Goal: Transaction & Acquisition: Purchase product/service

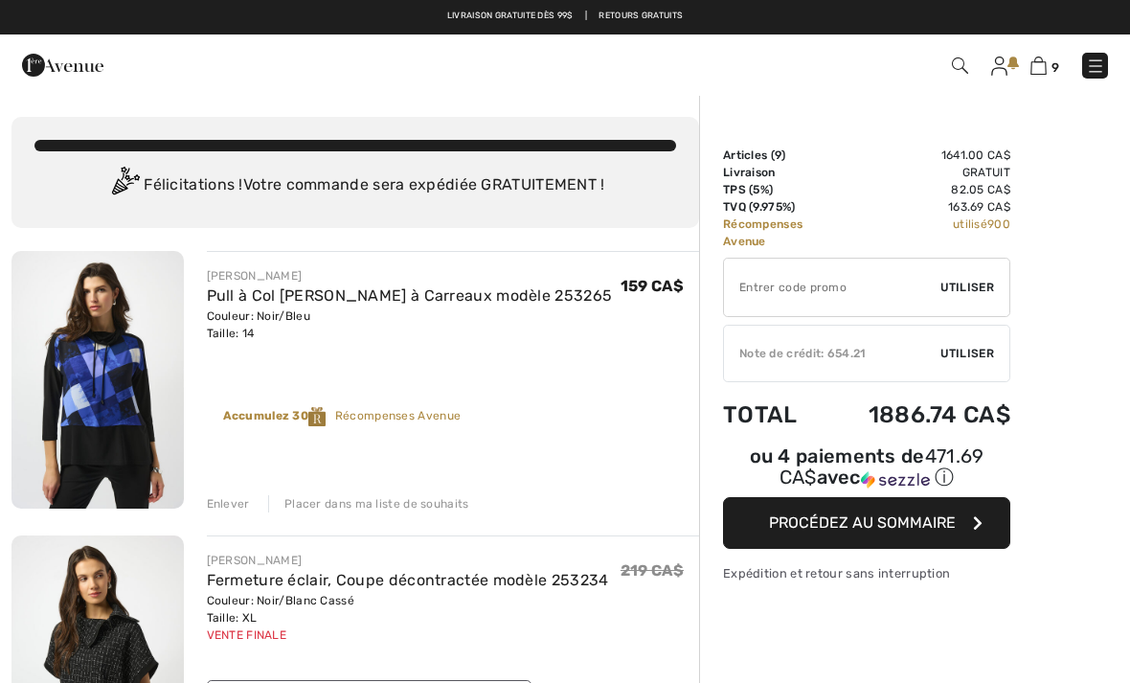
click at [1002, 61] on img at bounding box center [999, 65] width 16 height 19
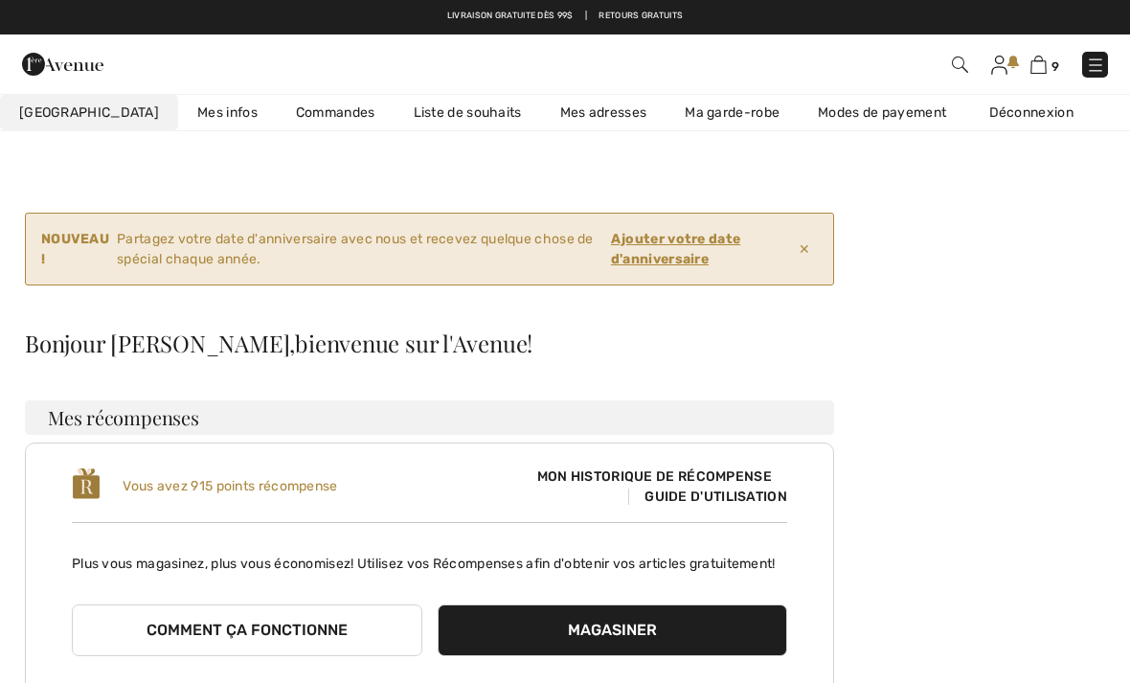
click at [435, 120] on link "Liste de souhaits" at bounding box center [467, 112] width 146 height 35
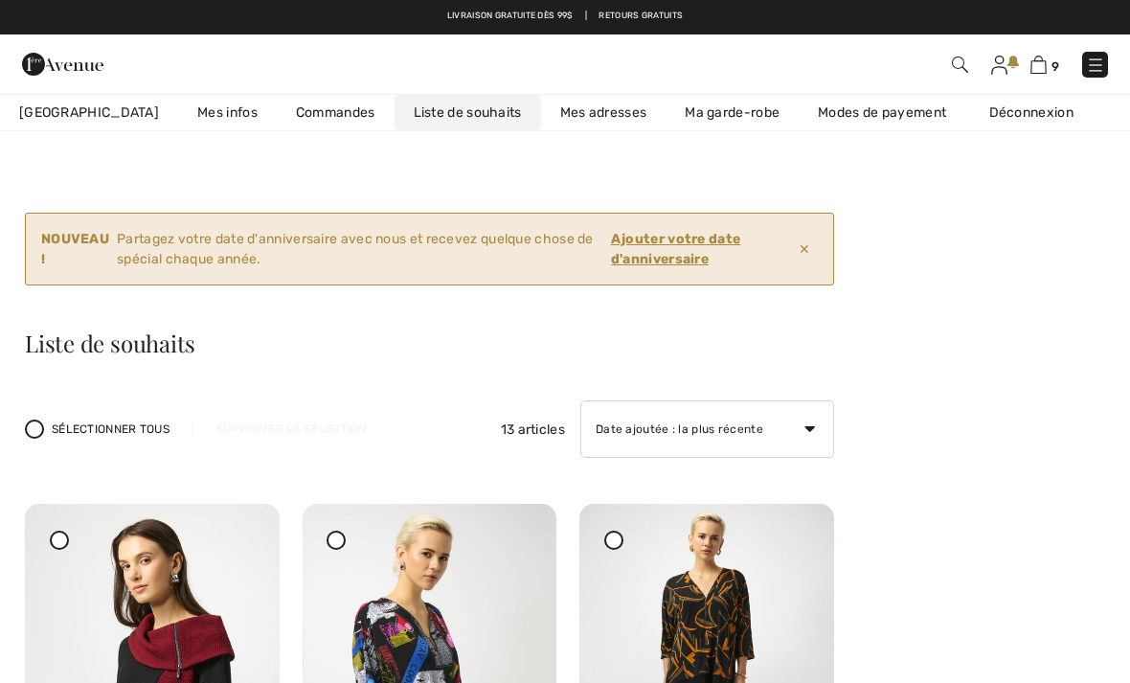
click at [1089, 62] on img at bounding box center [1095, 65] width 19 height 19
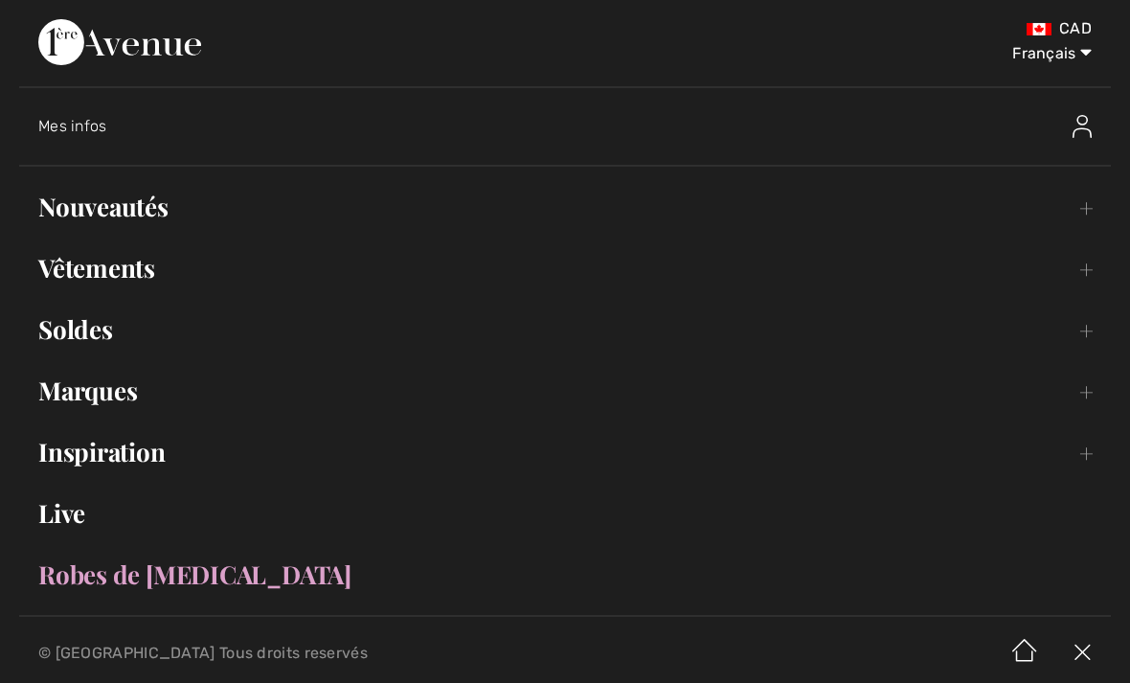
click at [74, 339] on link "Soldes Toggle submenu" at bounding box center [564, 329] width 1091 height 42
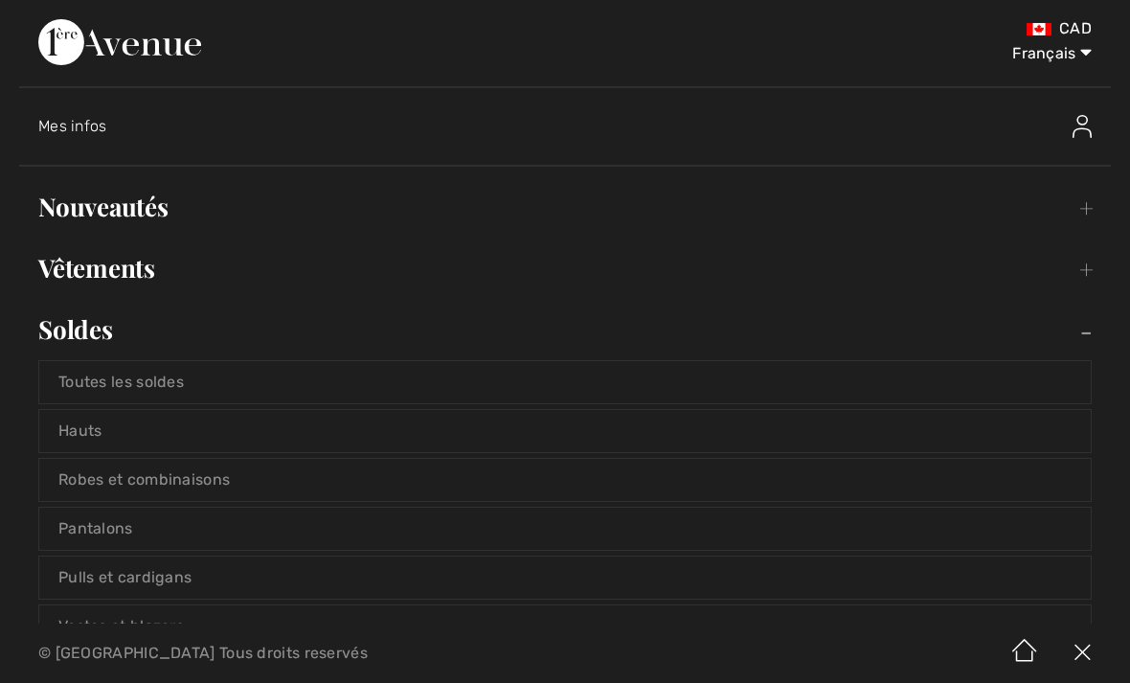
click at [139, 373] on link "Toutes les soldes" at bounding box center [564, 382] width 1051 height 42
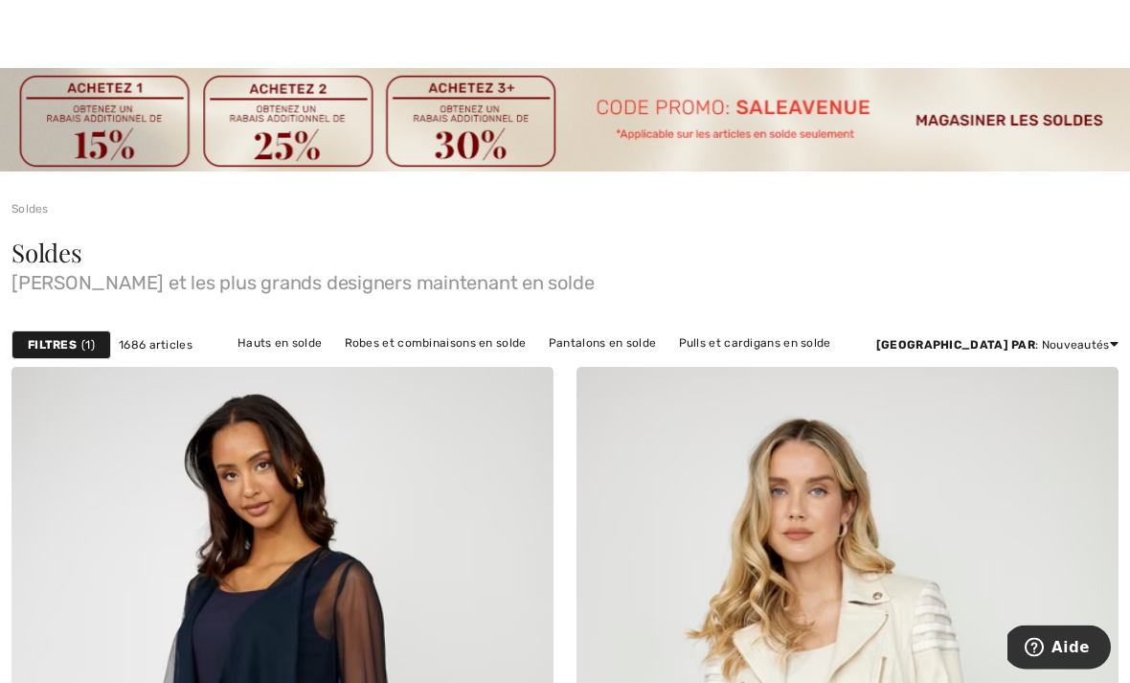
scroll to position [26, 0]
click at [1076, 224] on div "Soldes Joseph Ribkoff et les plus grands designers maintenant en solde" at bounding box center [565, 269] width 1130 height 105
click at [86, 338] on span "1" at bounding box center [87, 344] width 13 height 17
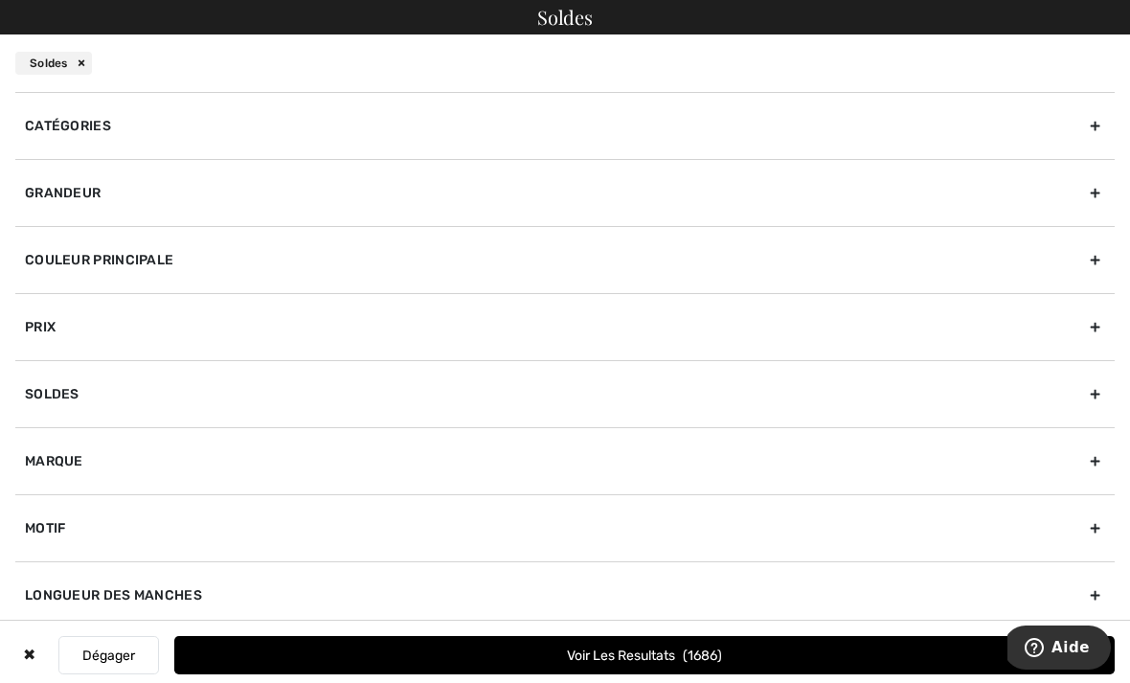
click at [72, 196] on div "Grandeur" at bounding box center [564, 192] width 1099 height 67
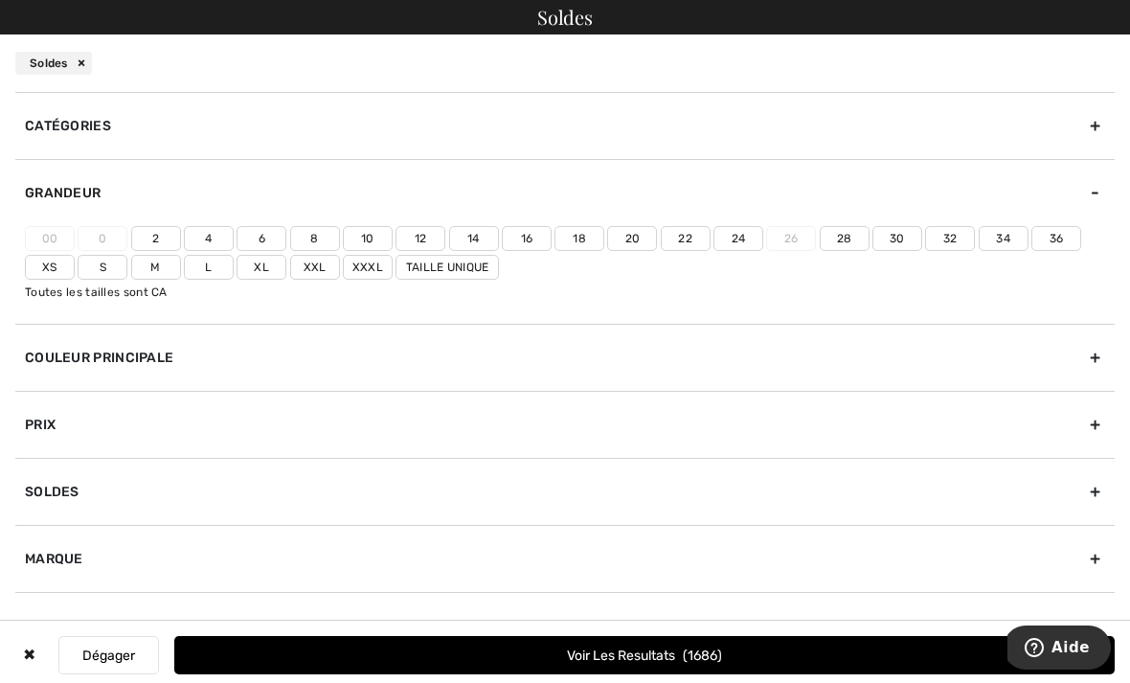
click at [476, 235] on label "14" at bounding box center [474, 238] width 50 height 25
click at [0, 0] on input"] "14" at bounding box center [0, 0] width 0 height 0
click at [267, 266] on label "Xl" at bounding box center [261, 267] width 50 height 25
click at [0, 0] on input"] "Xl" at bounding box center [0, 0] width 0 height 0
click at [619, 674] on button "Voir les resultats 375" at bounding box center [644, 655] width 940 height 38
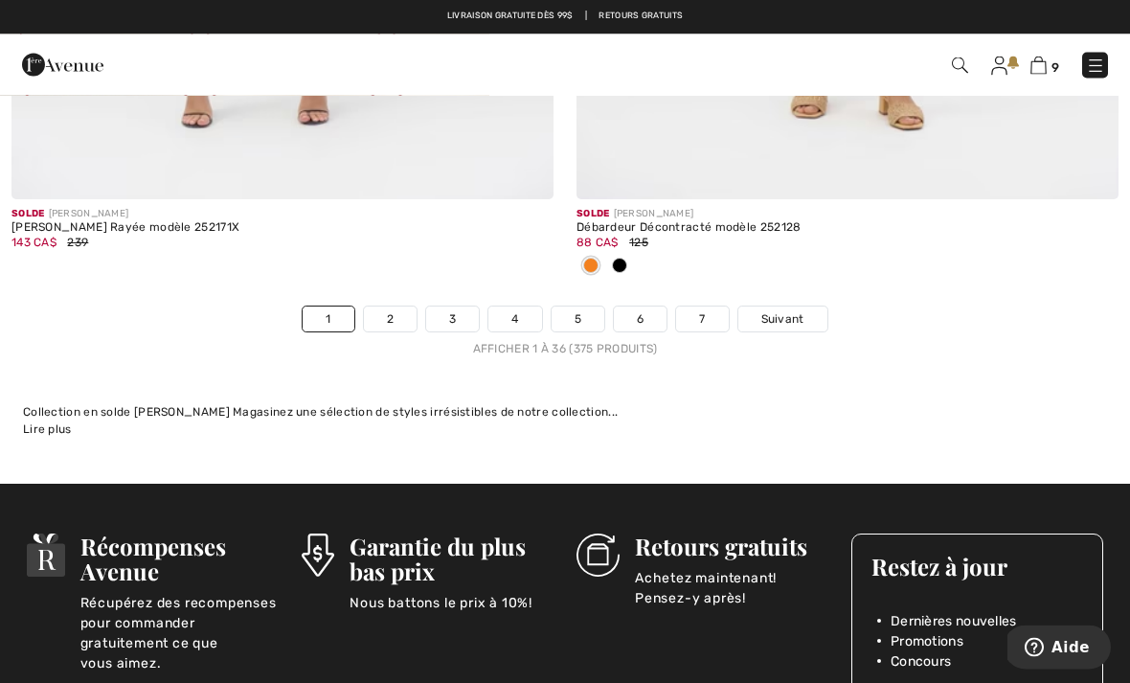
scroll to position [16877, 0]
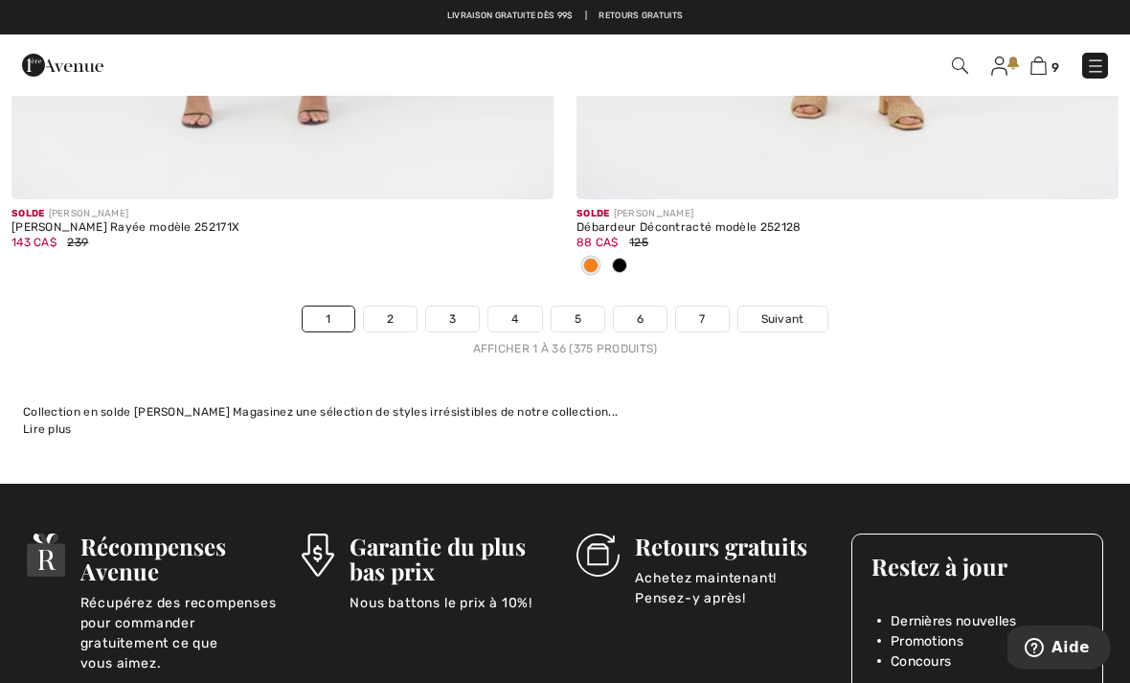
click at [794, 310] on span "Suivant" at bounding box center [782, 318] width 43 height 17
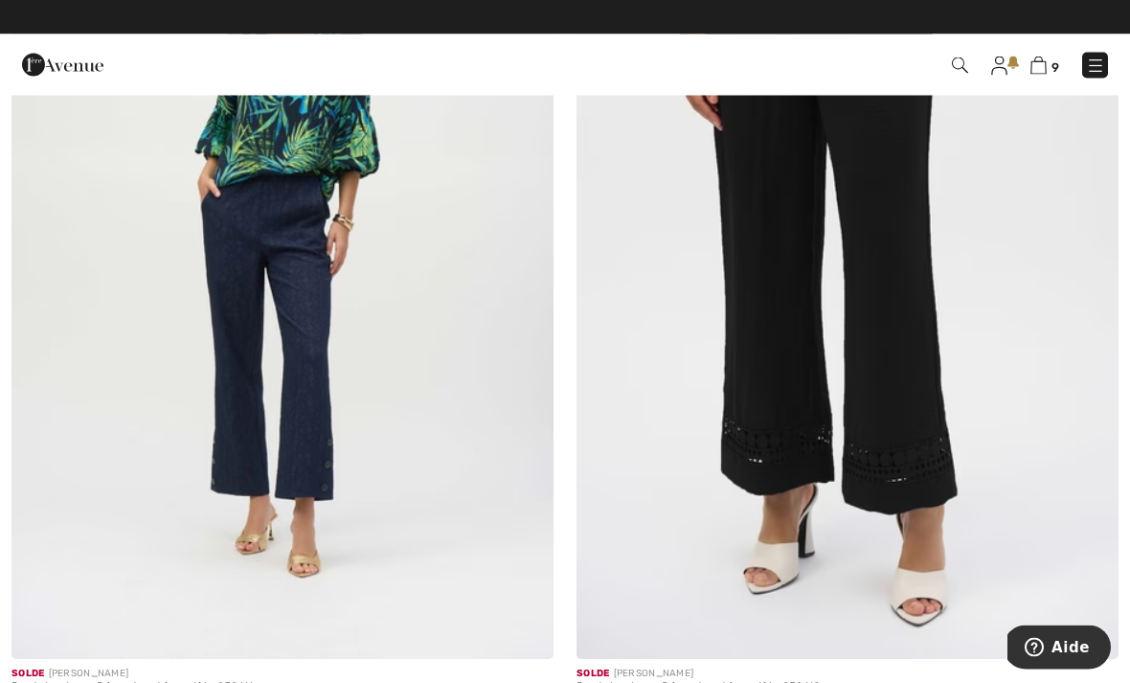
scroll to position [515, 0]
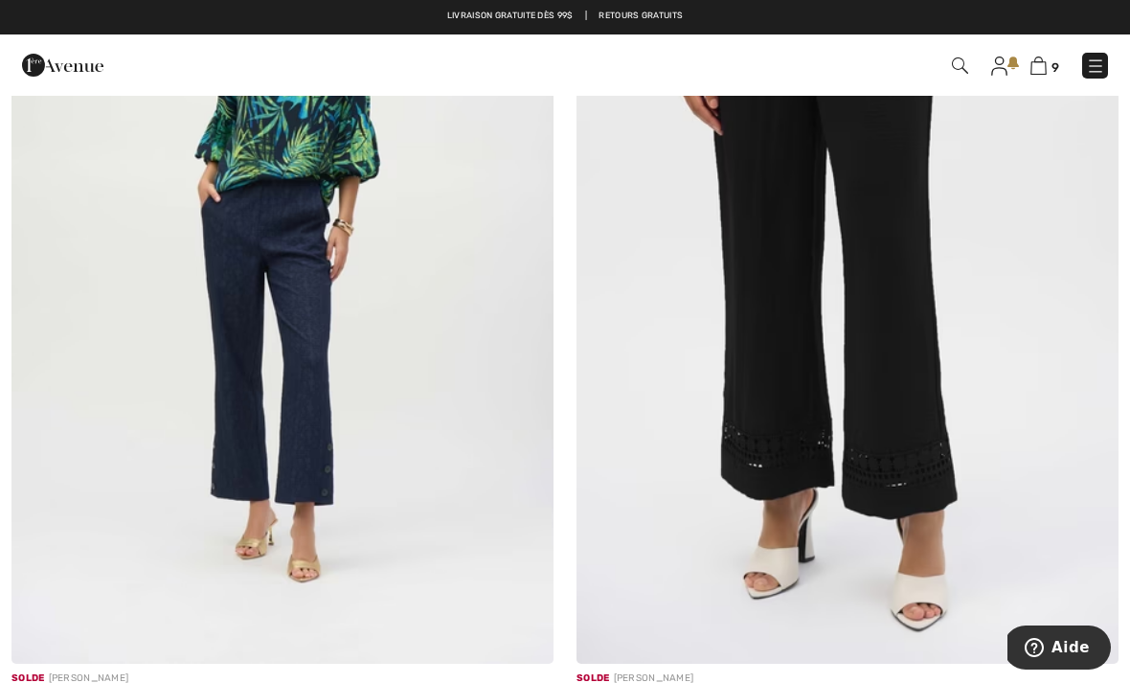
click at [173, 407] on img at bounding box center [282, 257] width 542 height 813
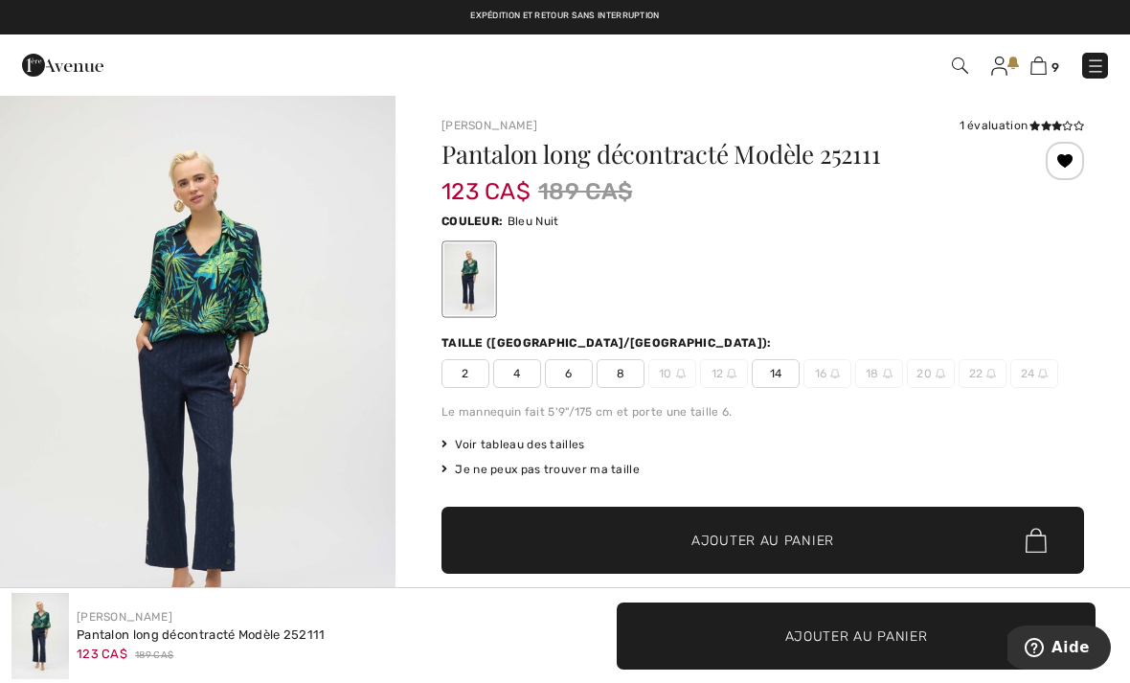
click at [781, 376] on span "14" at bounding box center [775, 373] width 48 height 29
click at [767, 550] on span "✔ Ajouté au panier Ajouter au panier" at bounding box center [762, 539] width 642 height 67
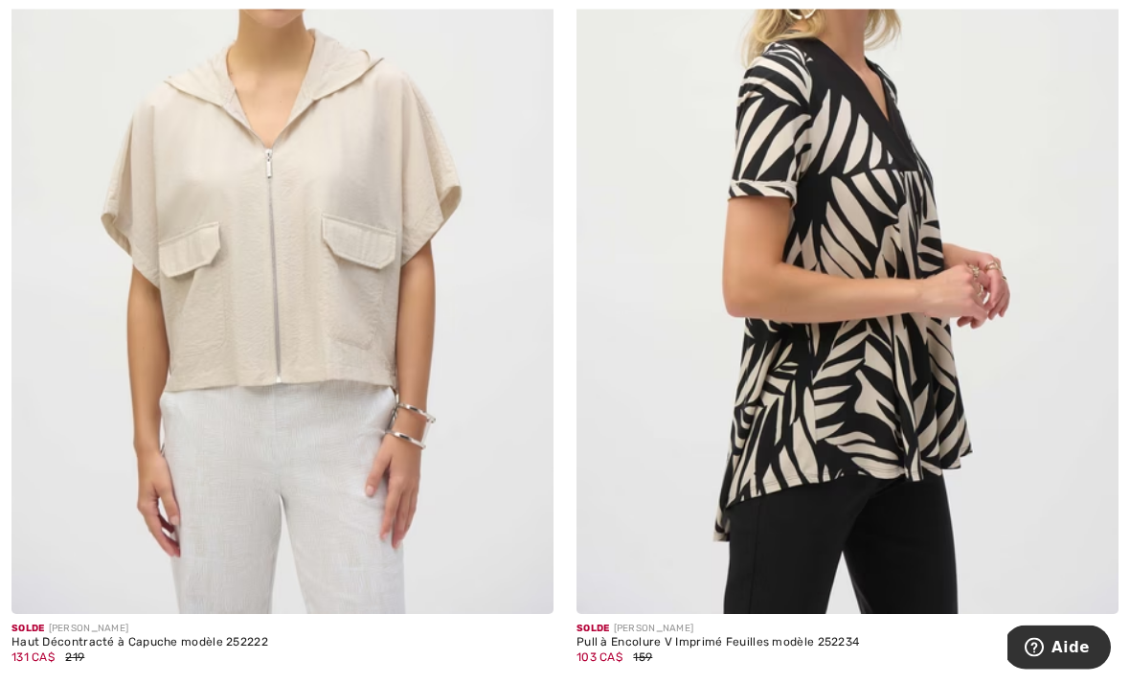
scroll to position [3325, 0]
click at [914, 402] on img at bounding box center [847, 207] width 542 height 813
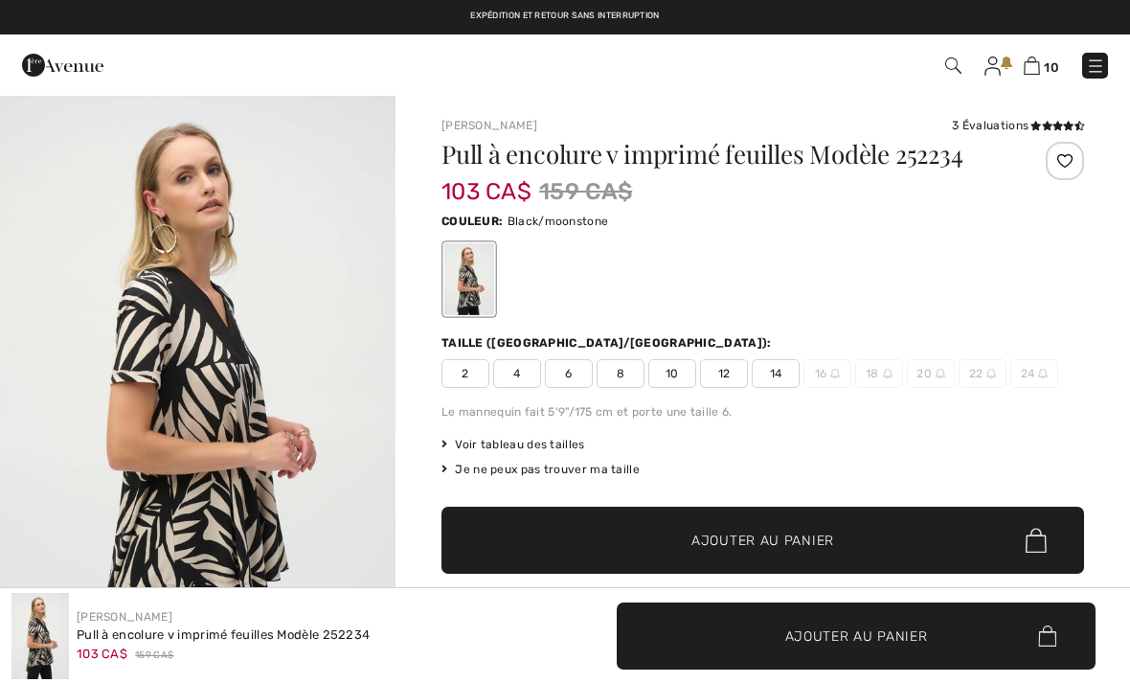
checkbox input "true"
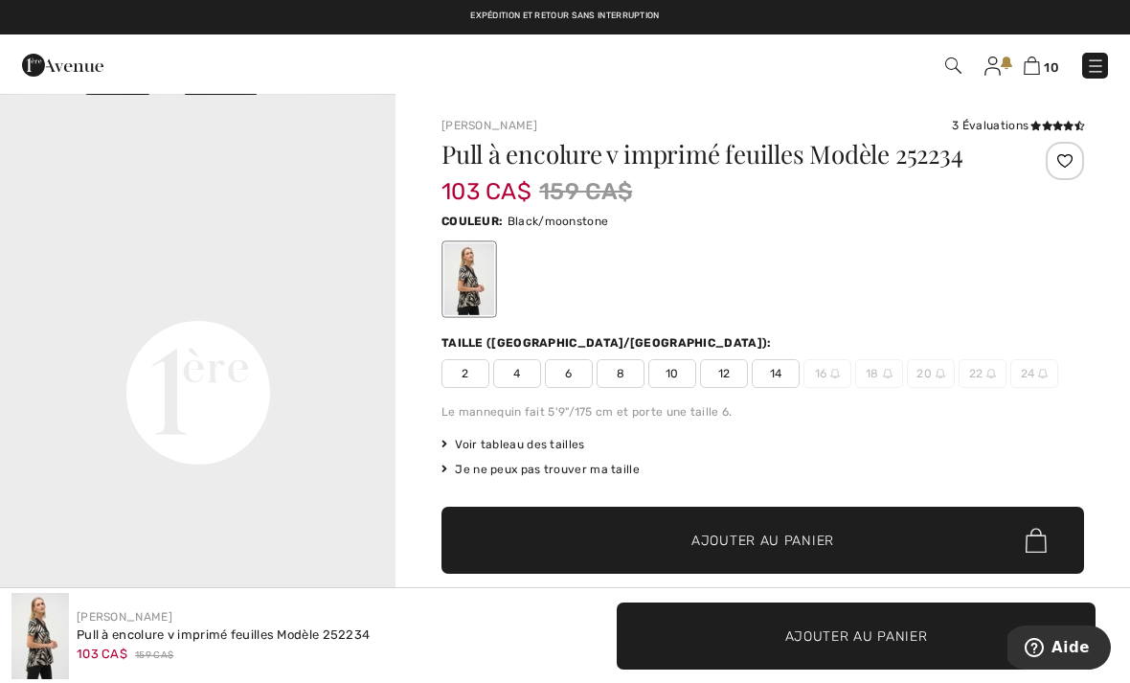
scroll to position [1258, 0]
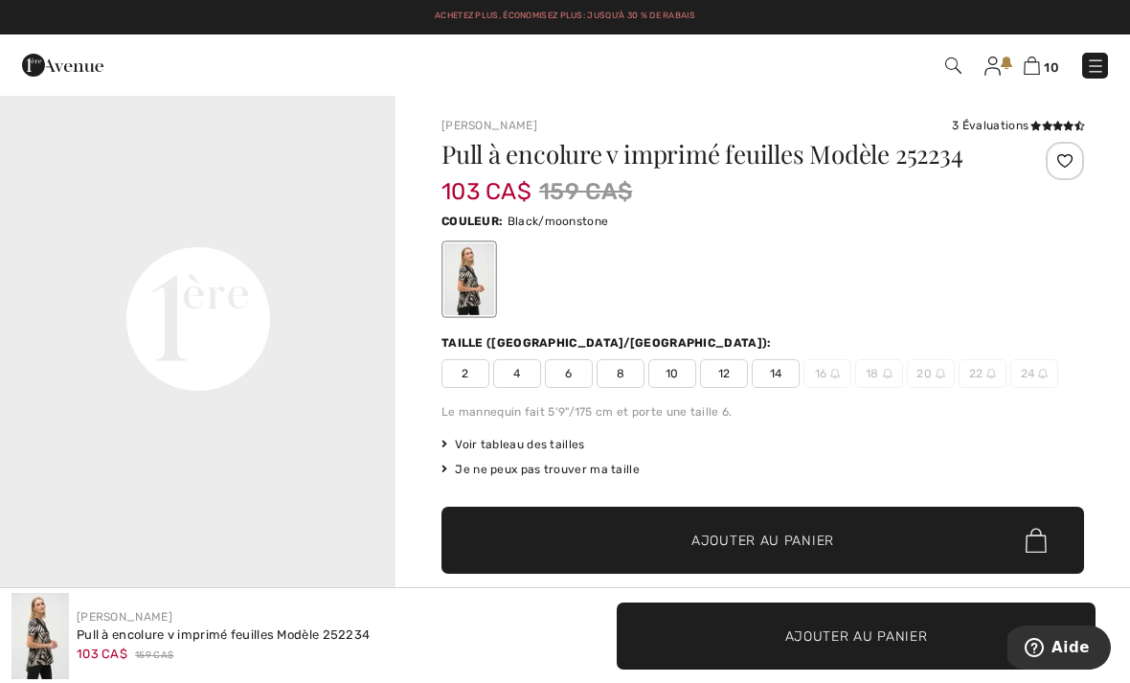
click at [781, 378] on span "14" at bounding box center [775, 373] width 48 height 29
click at [776, 543] on span "Ajouter au panier" at bounding box center [762, 540] width 143 height 20
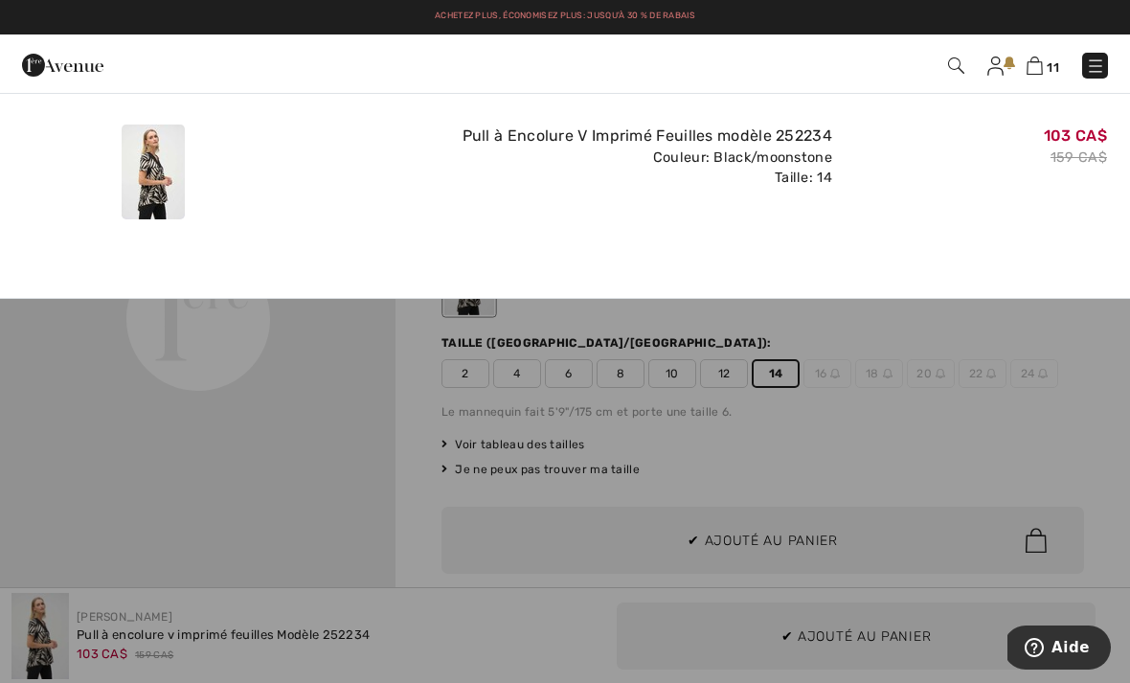
scroll to position [0, 0]
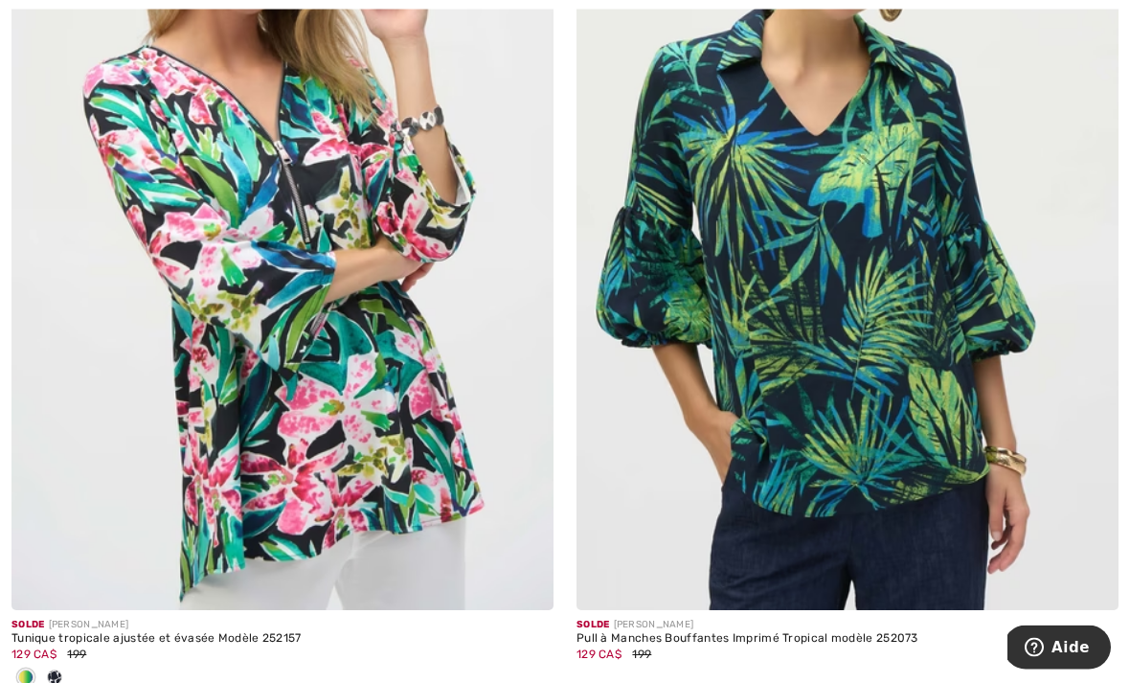
scroll to position [8118, 0]
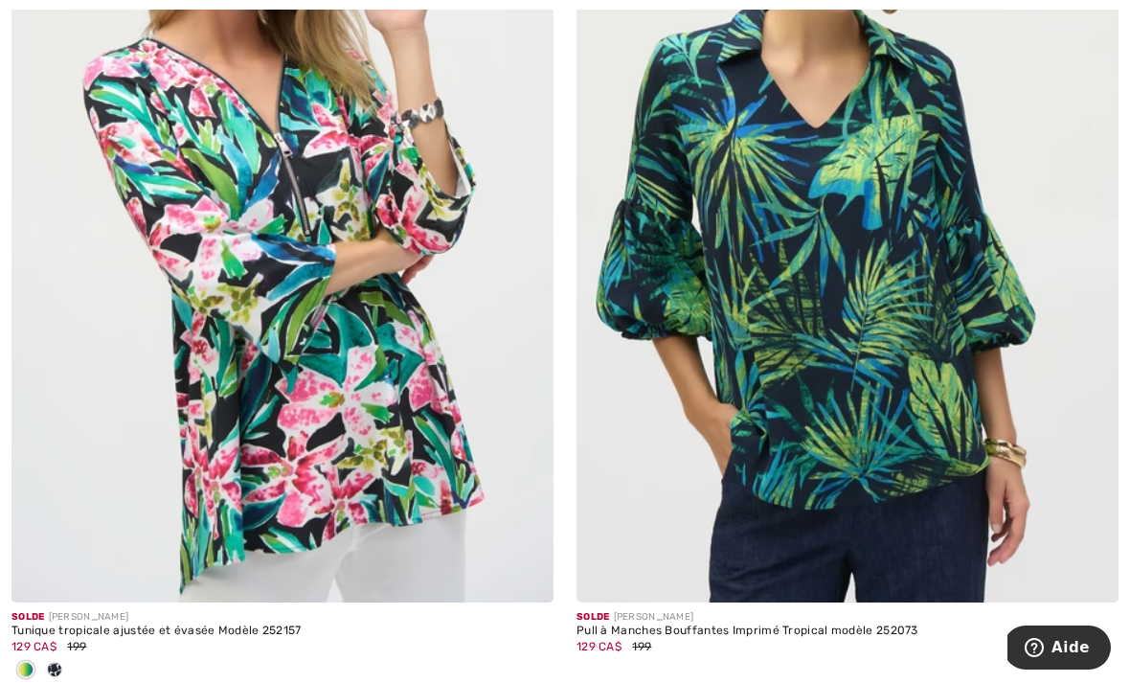
click at [56, 655] on div at bounding box center [54, 671] width 29 height 32
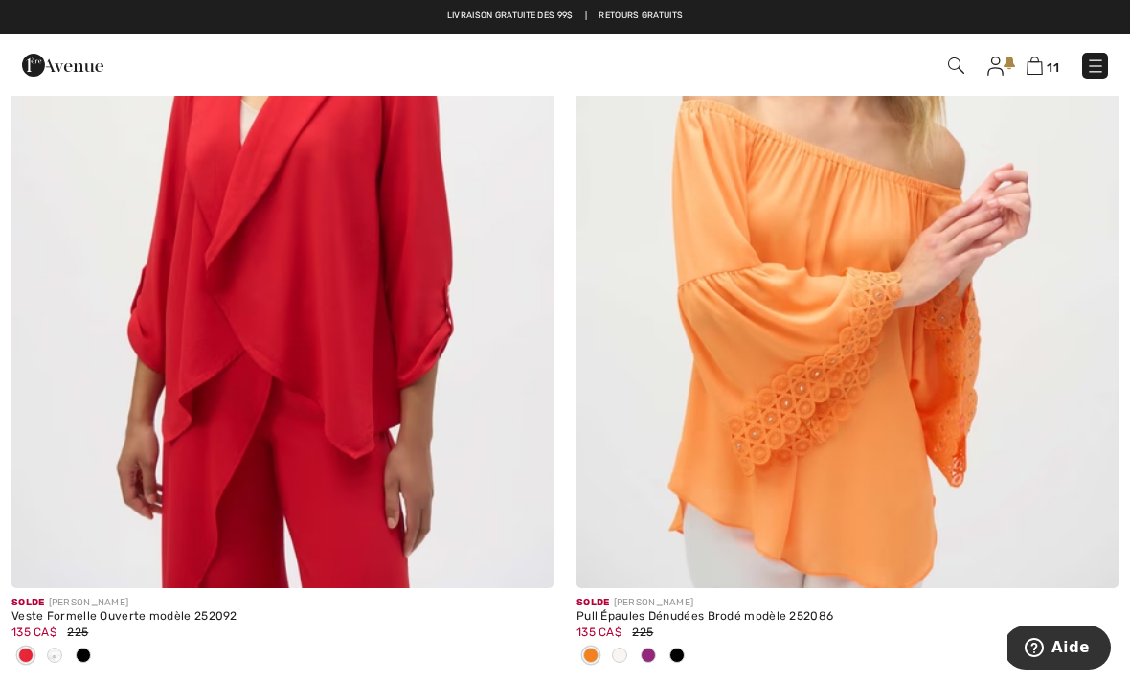
scroll to position [14618, 0]
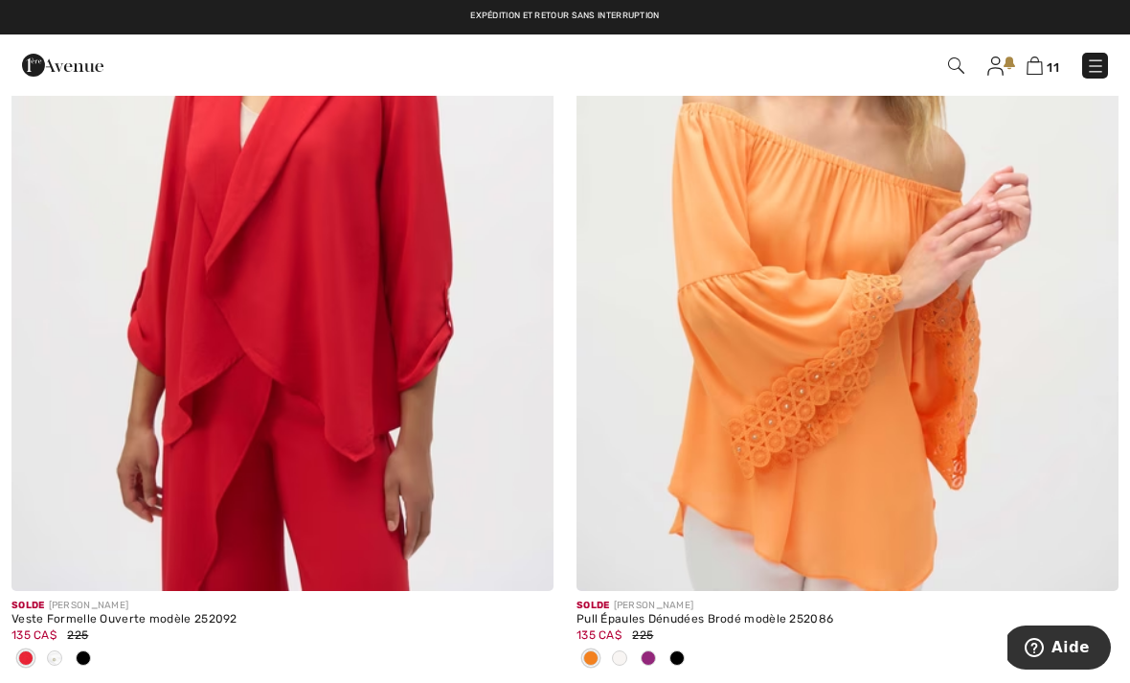
click at [85, 650] on span at bounding box center [83, 657] width 15 height 15
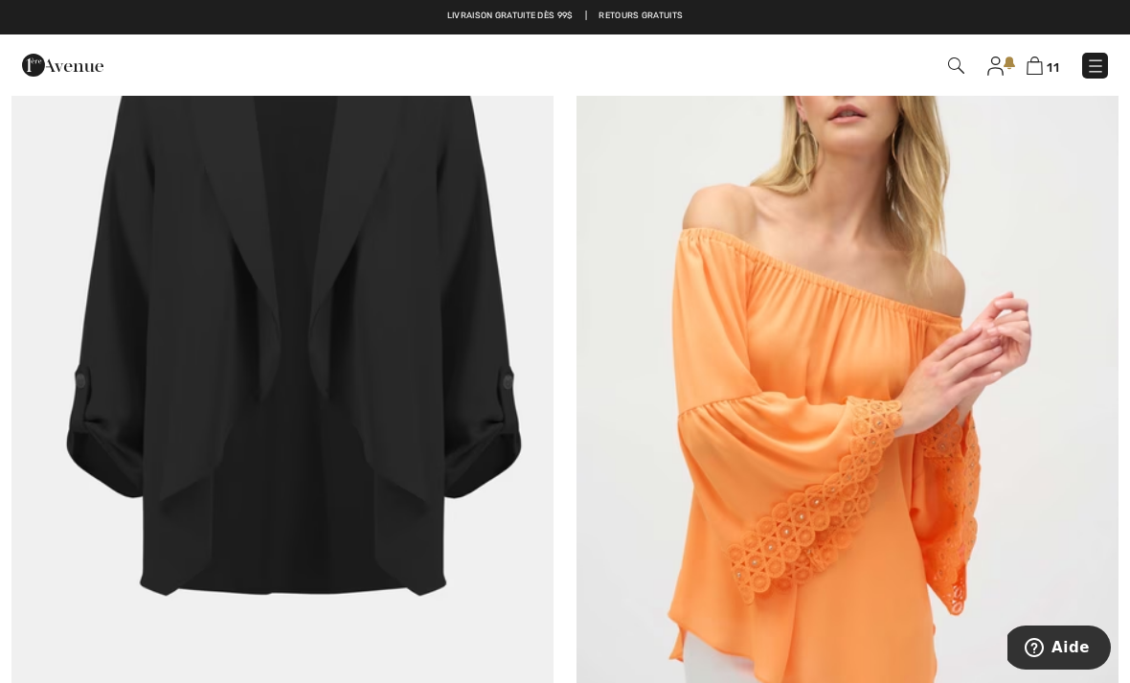
scroll to position [14494, 0]
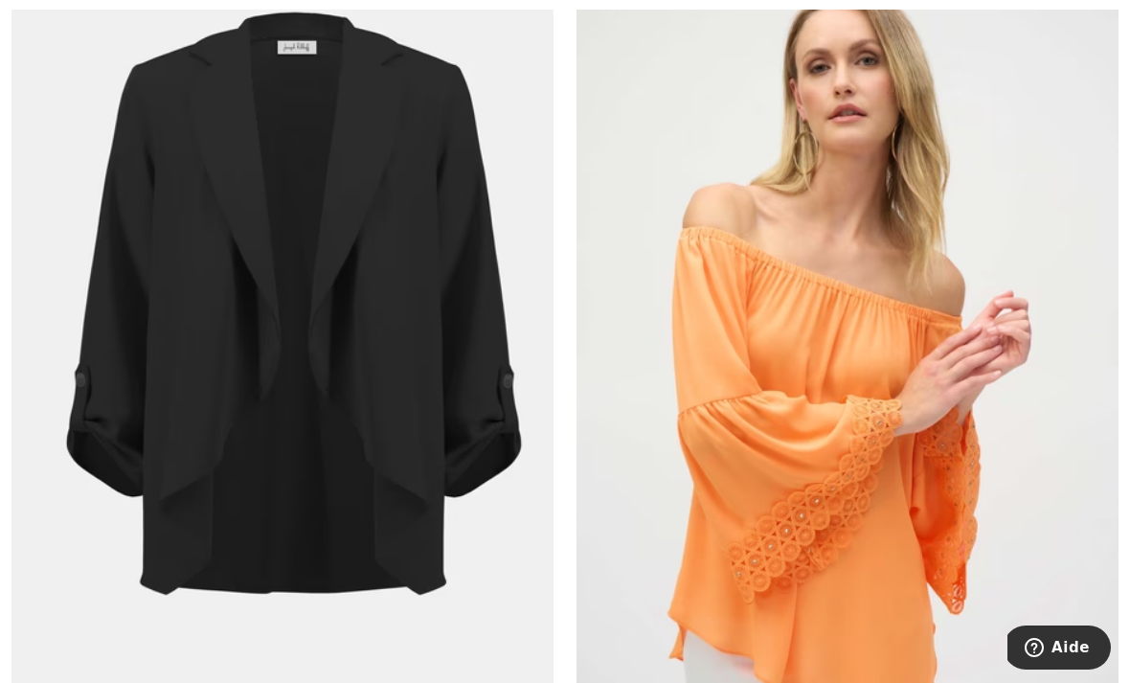
click at [411, 448] on img at bounding box center [282, 308] width 542 height 813
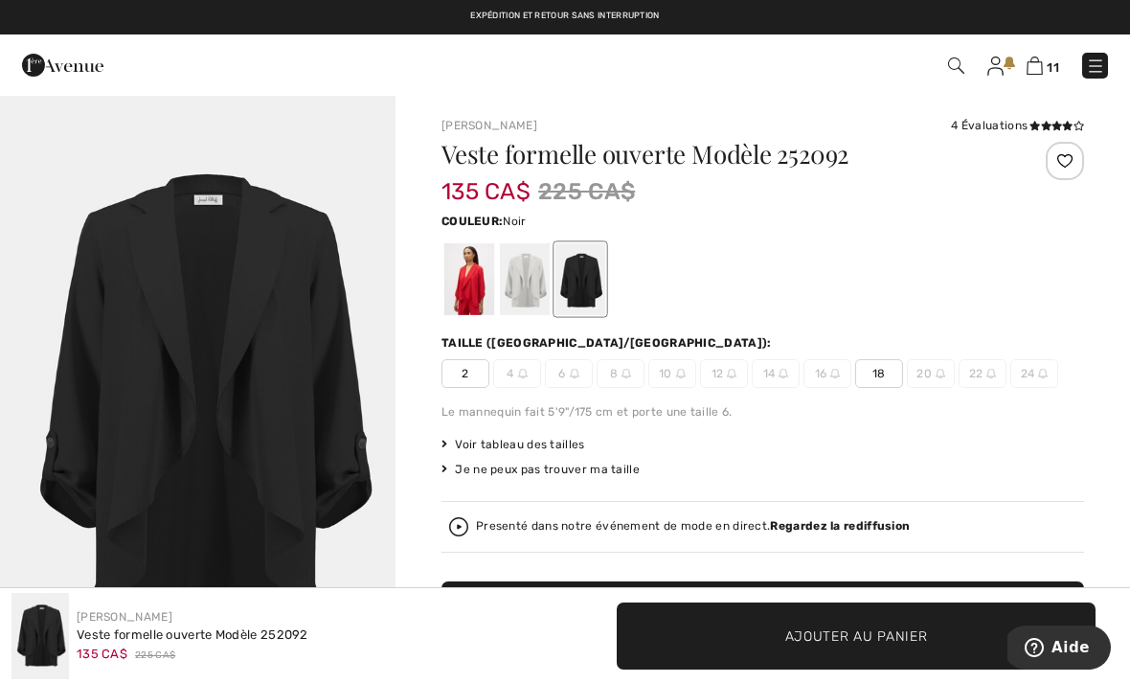
click at [534, 274] on div at bounding box center [525, 279] width 50 height 72
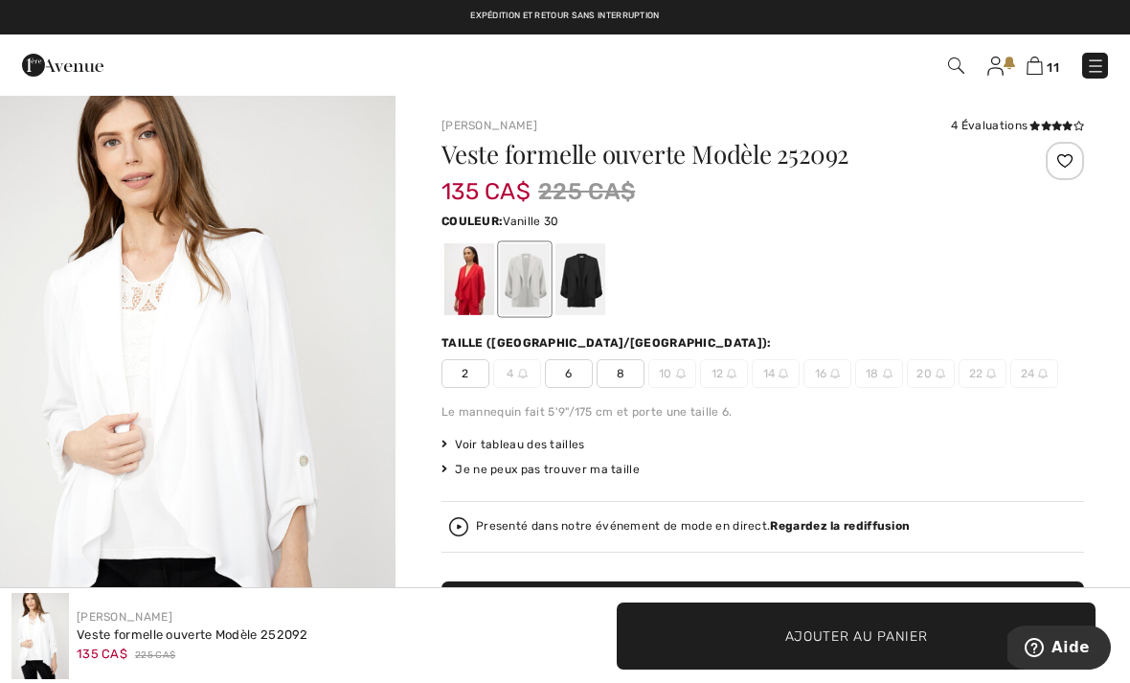
click at [474, 273] on div at bounding box center [469, 279] width 50 height 72
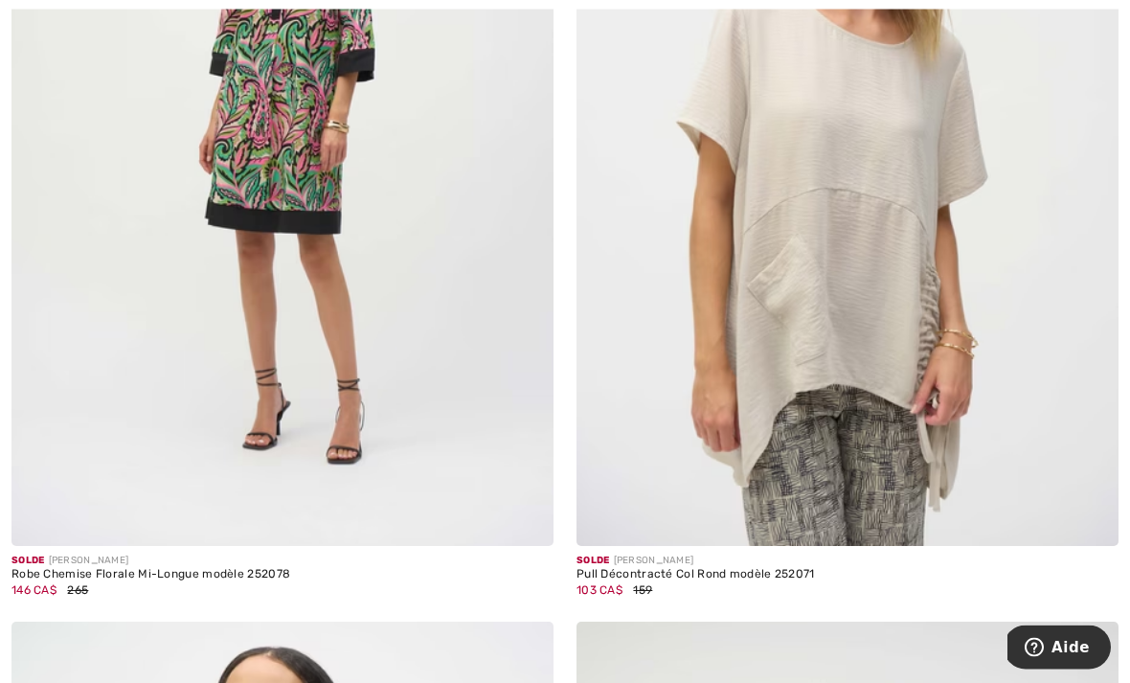
scroll to position [15584, 0]
click at [864, 445] on img at bounding box center [847, 138] width 542 height 813
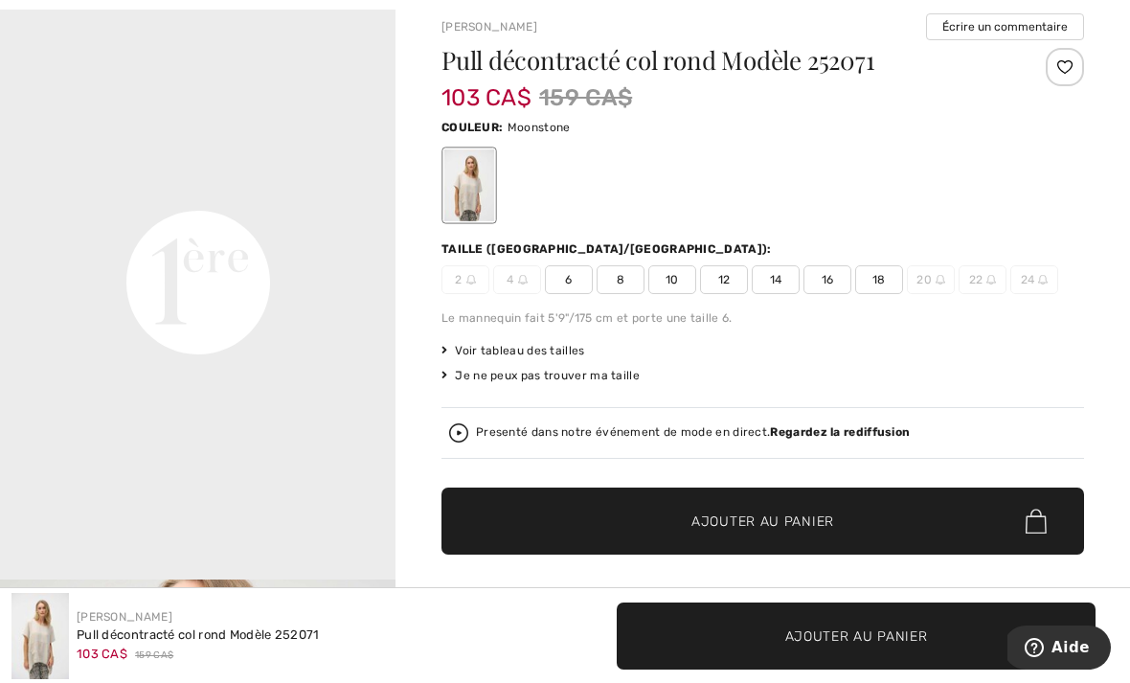
scroll to position [1193, 0]
click at [773, 280] on span "14" at bounding box center [775, 279] width 48 height 29
click at [776, 527] on span "Ajouter au panier" at bounding box center [762, 521] width 143 height 20
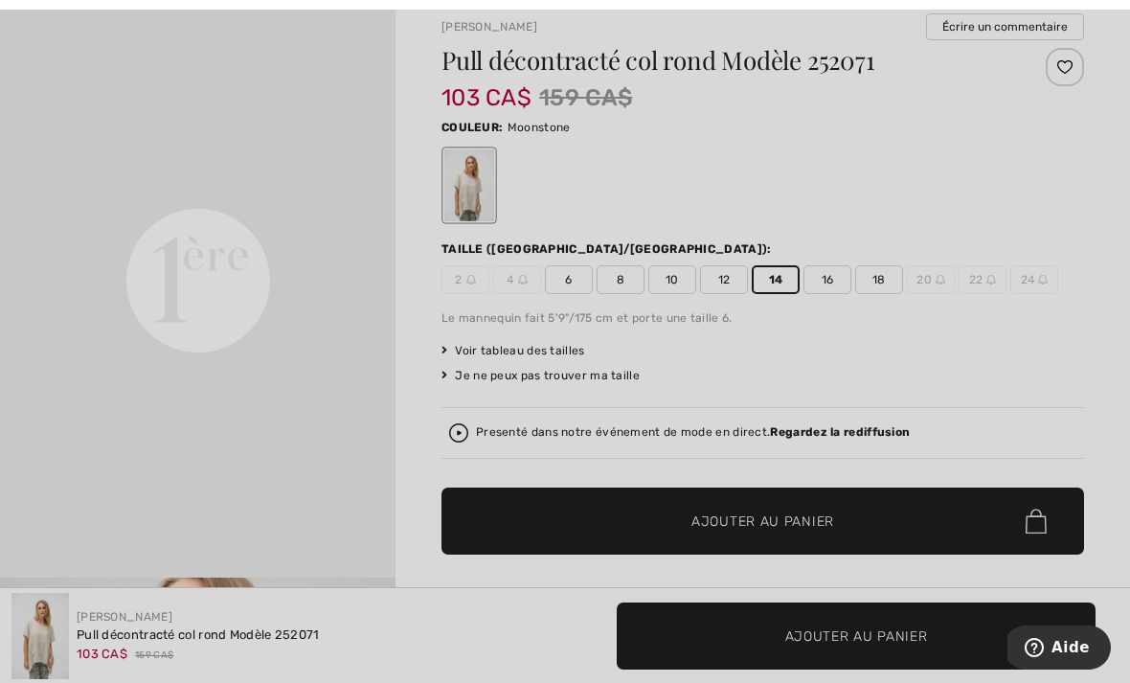
scroll to position [165, 0]
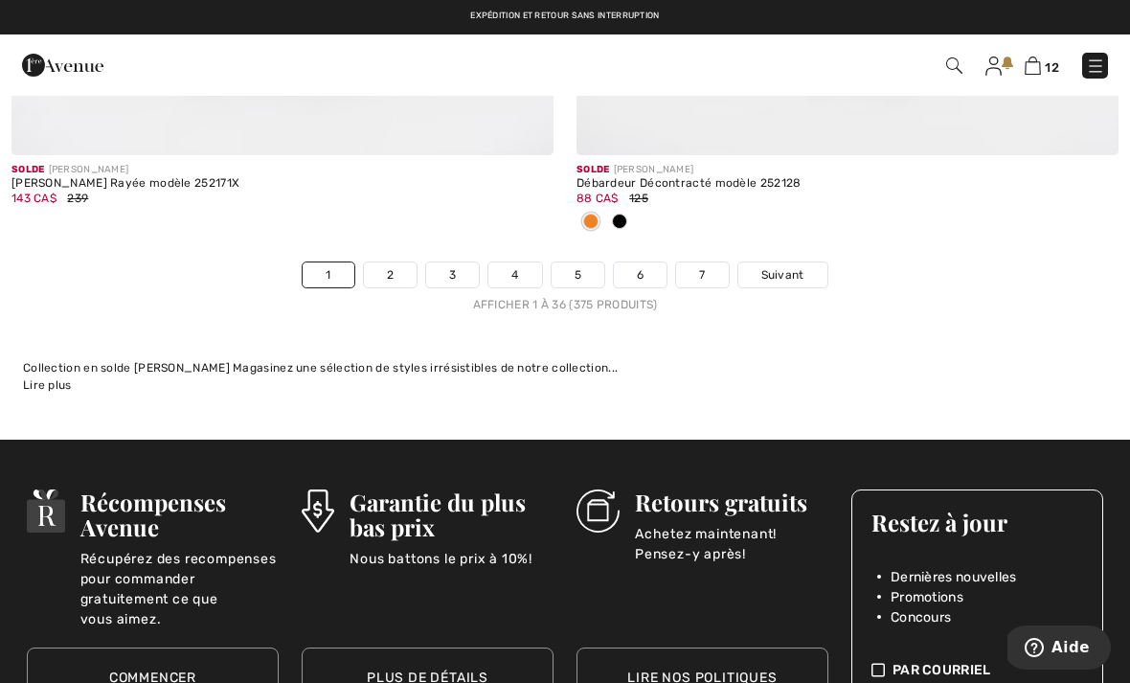
scroll to position [16899, 0]
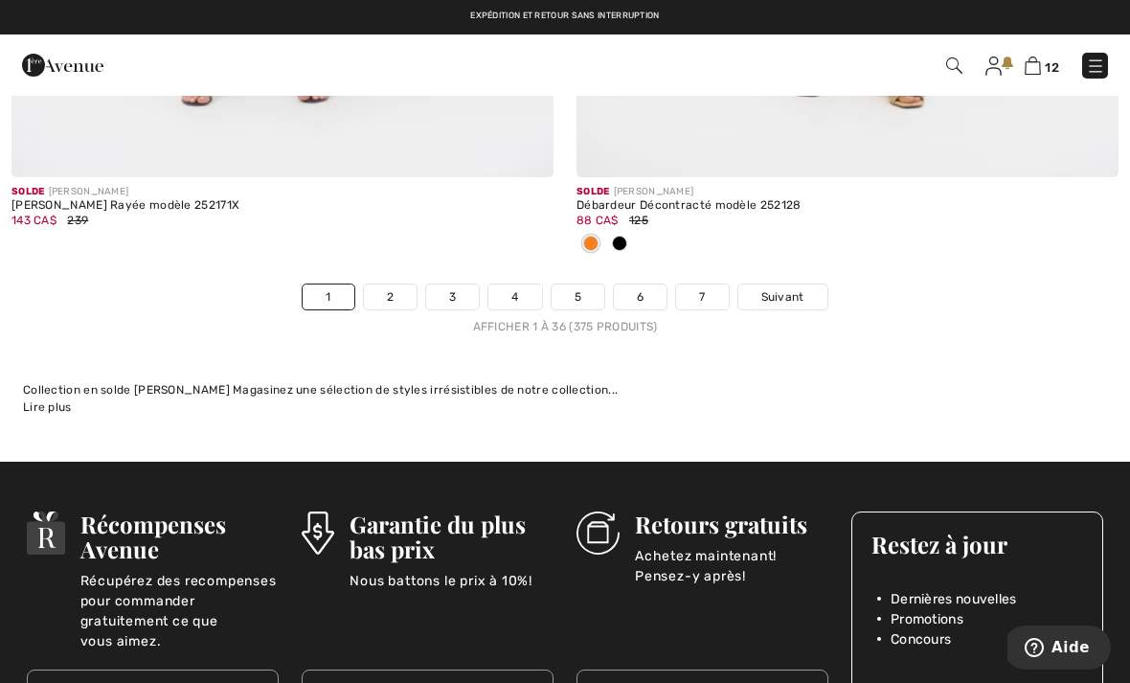
click at [793, 288] on span "Suivant" at bounding box center [782, 296] width 43 height 17
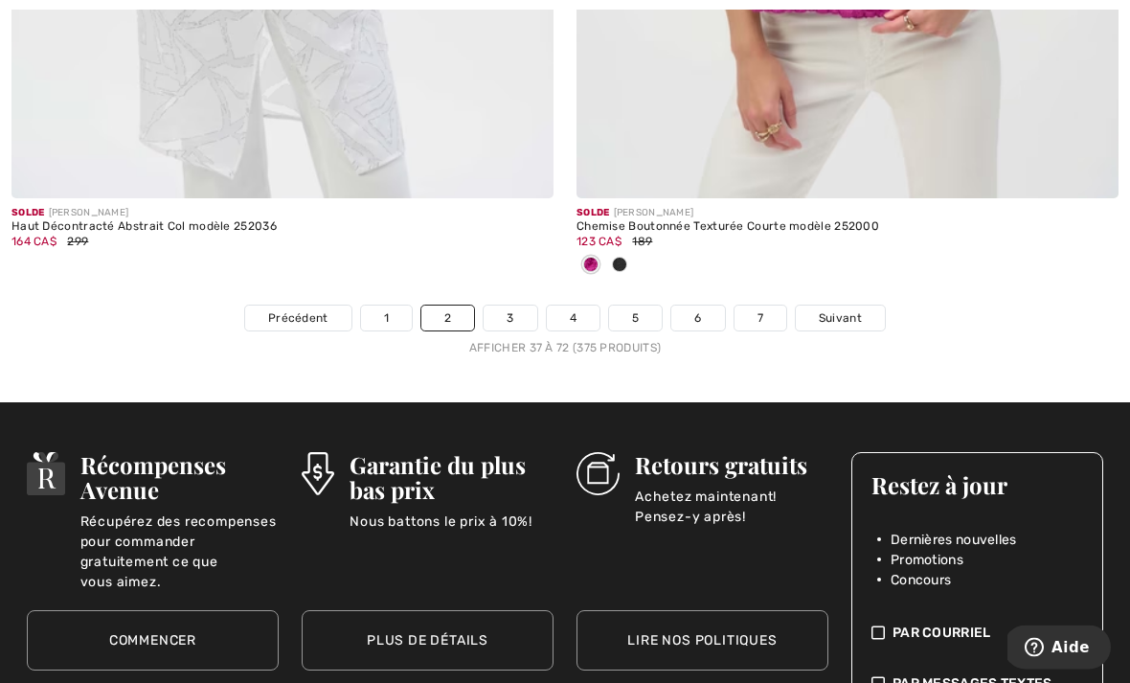
scroll to position [16820, 0]
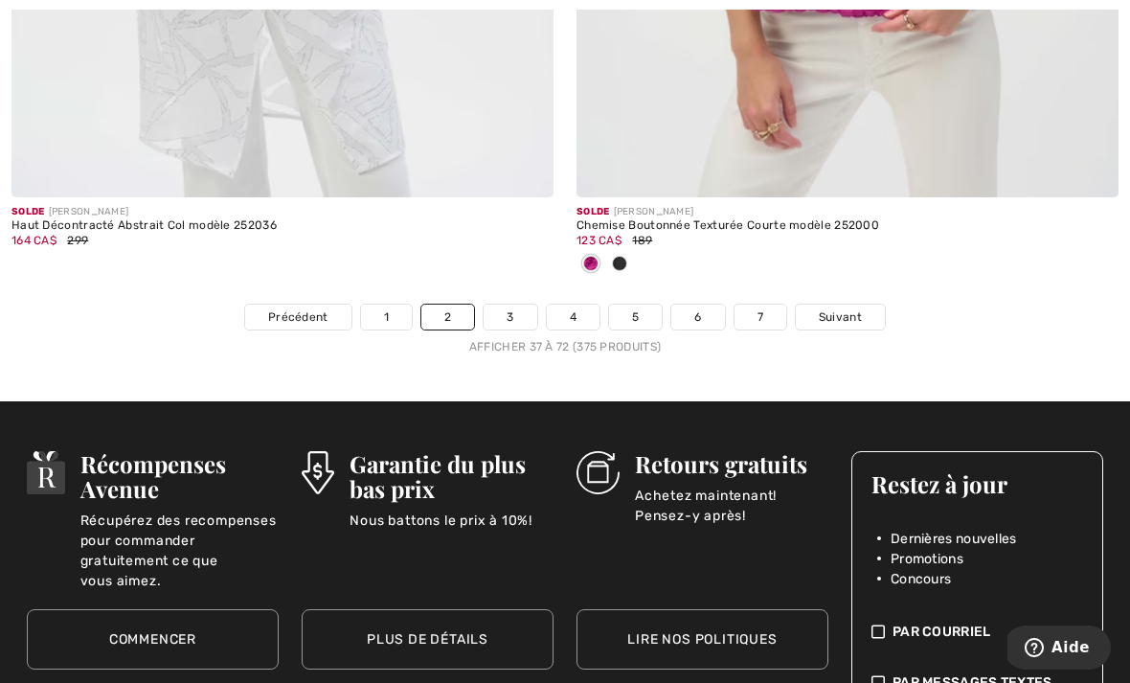
click at [842, 308] on span "Suivant" at bounding box center [840, 316] width 43 height 17
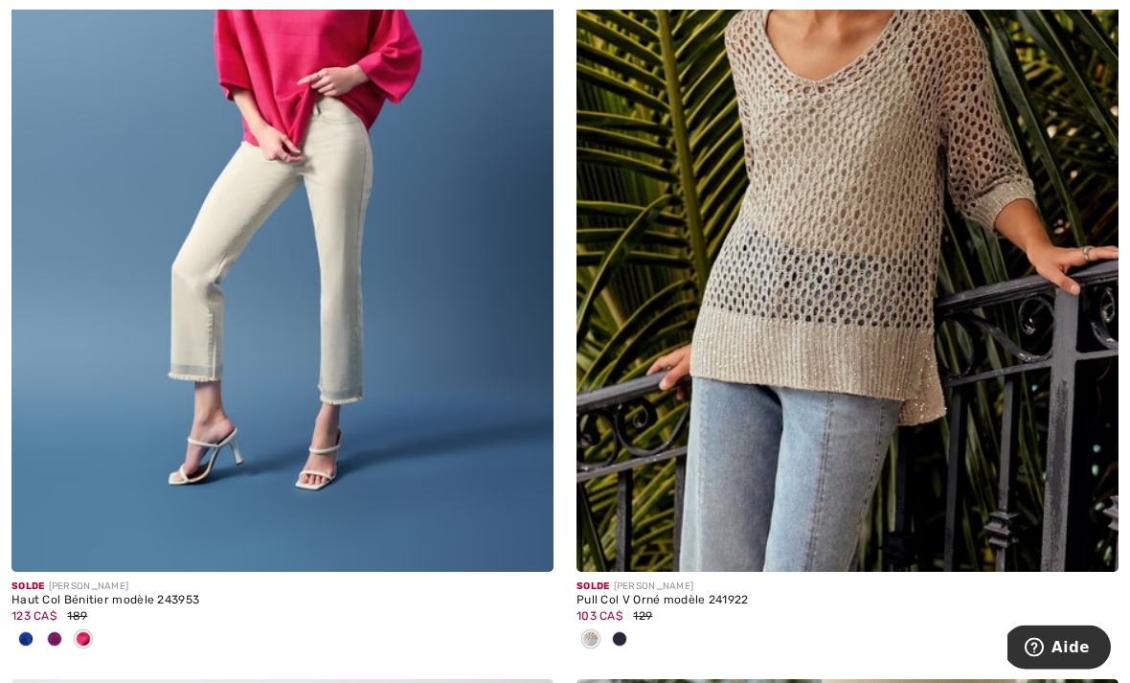
scroll to position [13560, 0]
click at [331, 234] on img at bounding box center [282, 165] width 542 height 813
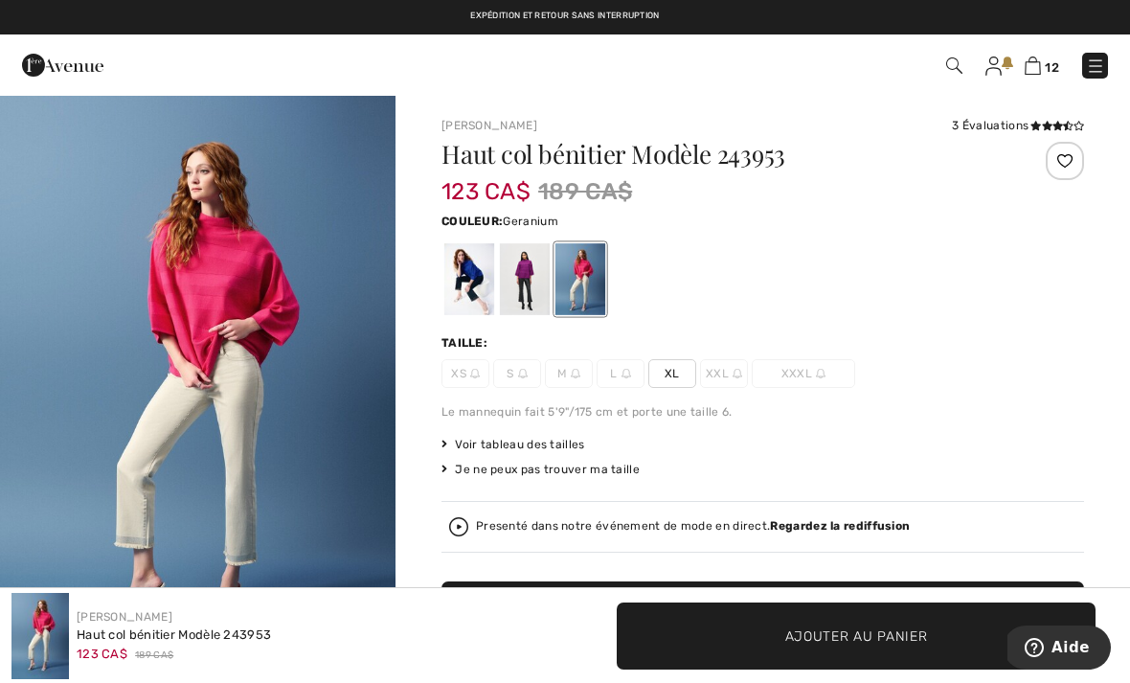
click at [461, 272] on div at bounding box center [469, 279] width 50 height 72
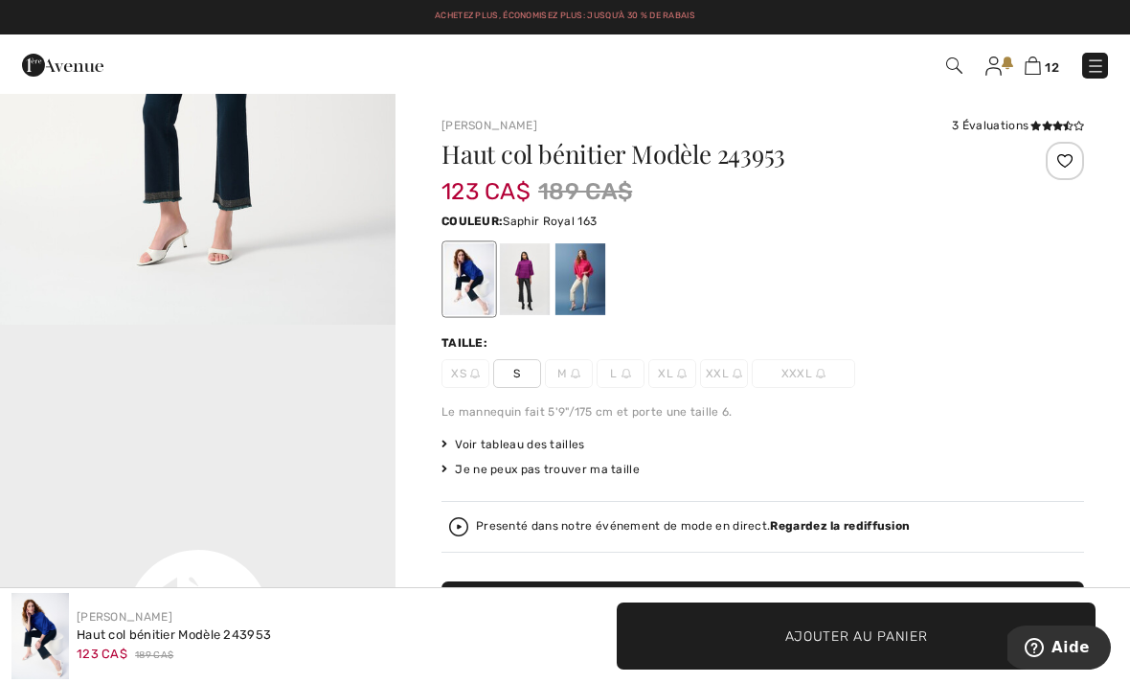
click at [527, 280] on div at bounding box center [525, 279] width 50 height 72
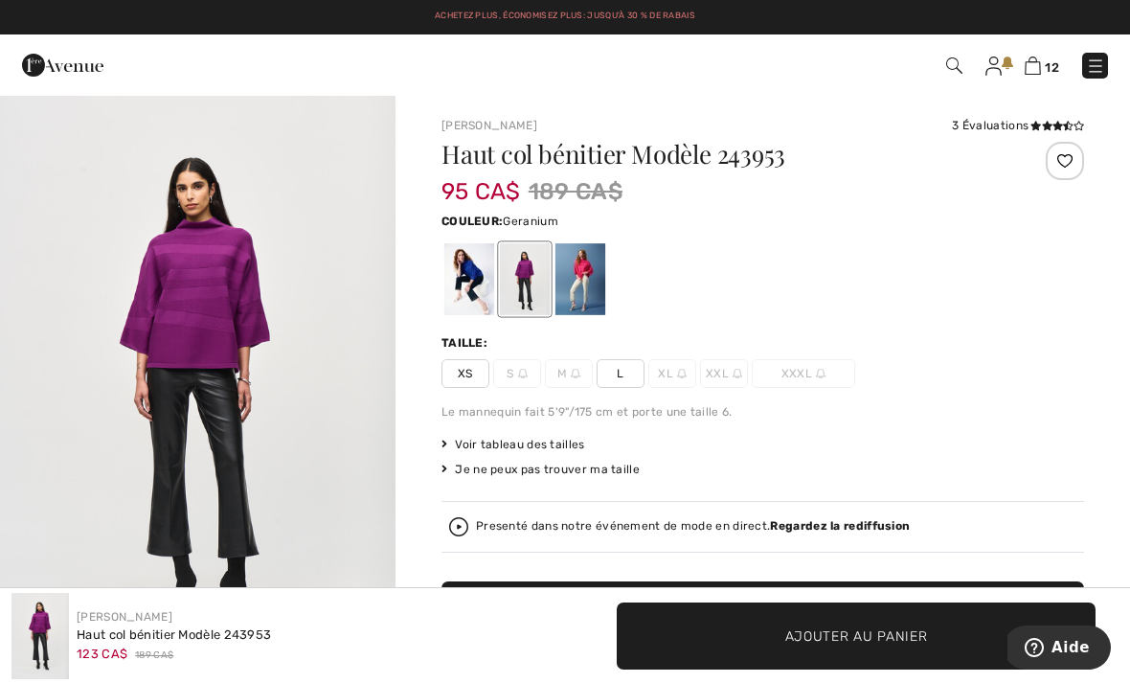
click at [587, 287] on div at bounding box center [580, 279] width 50 height 72
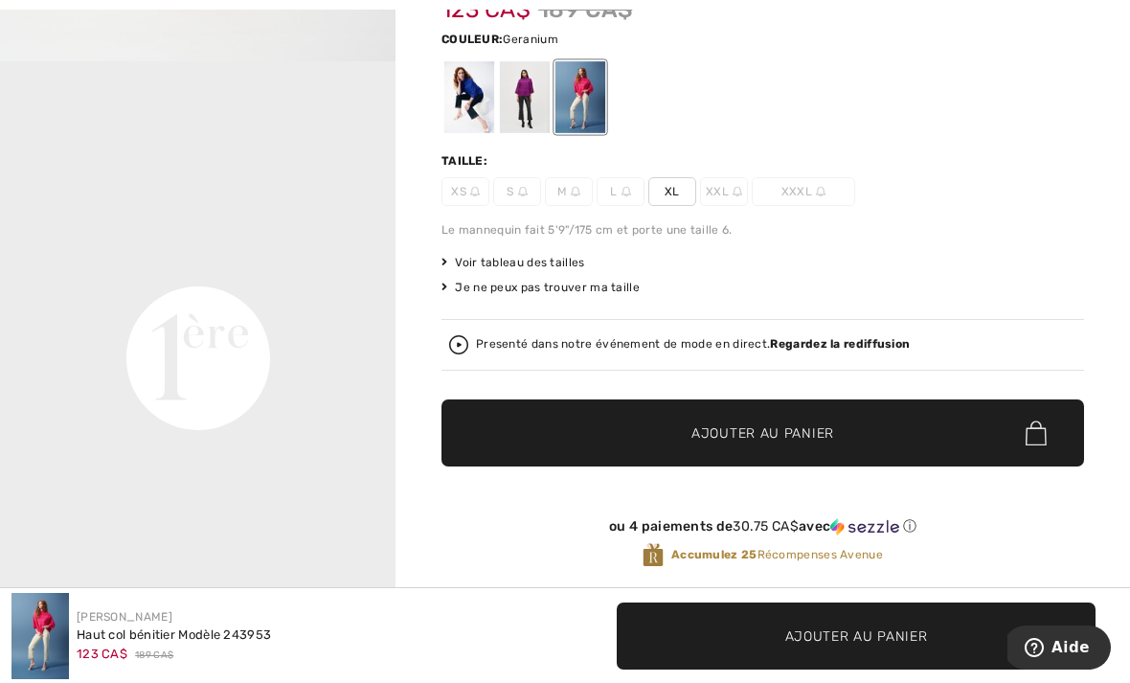
scroll to position [1040, 0]
click at [776, 433] on span "Ajouter au panier" at bounding box center [762, 433] width 143 height 20
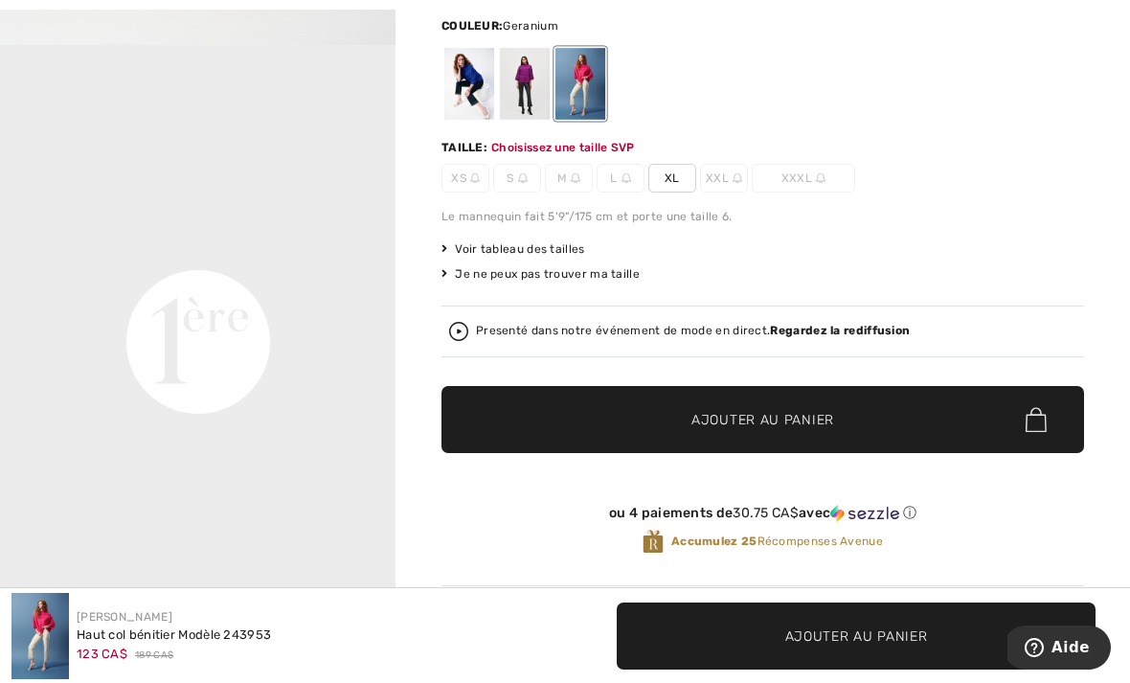
scroll to position [195, 0]
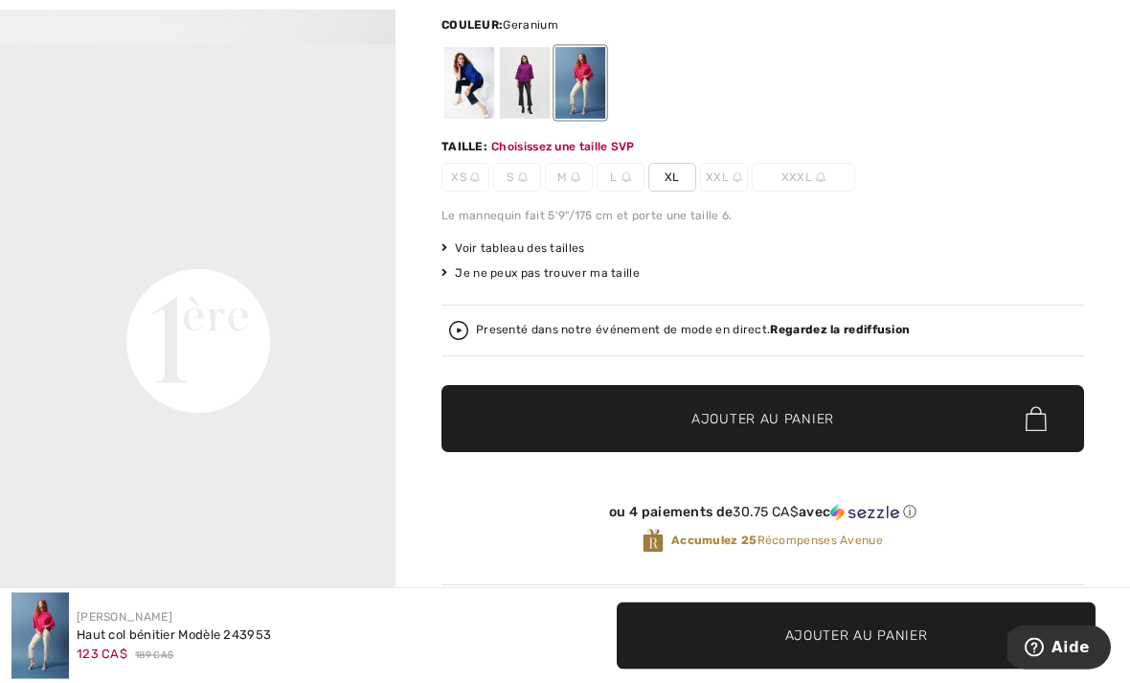
click at [665, 178] on span "XL" at bounding box center [672, 178] width 48 height 29
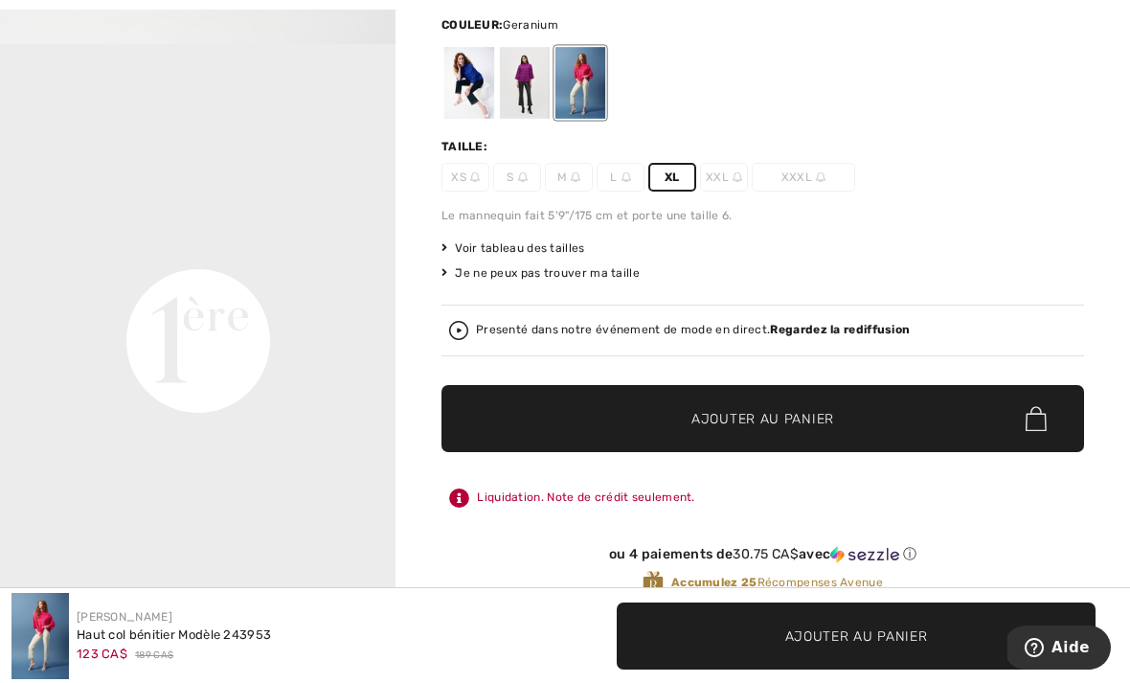
click at [750, 426] on span "Ajouter au panier" at bounding box center [762, 419] width 143 height 20
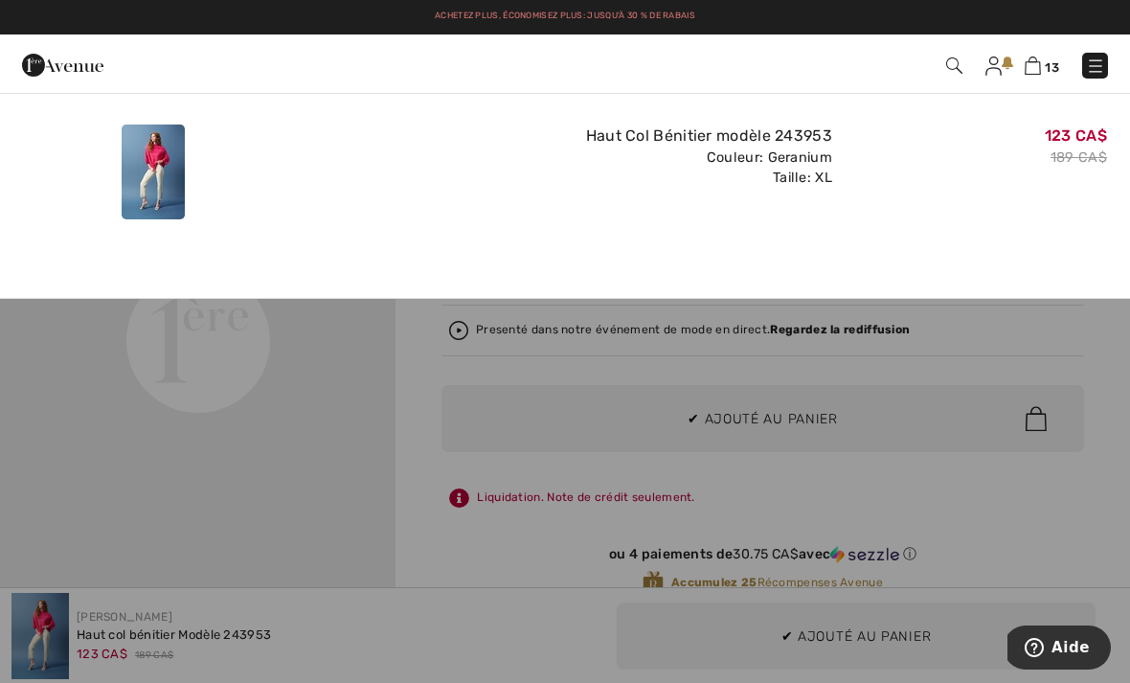
scroll to position [0, 0]
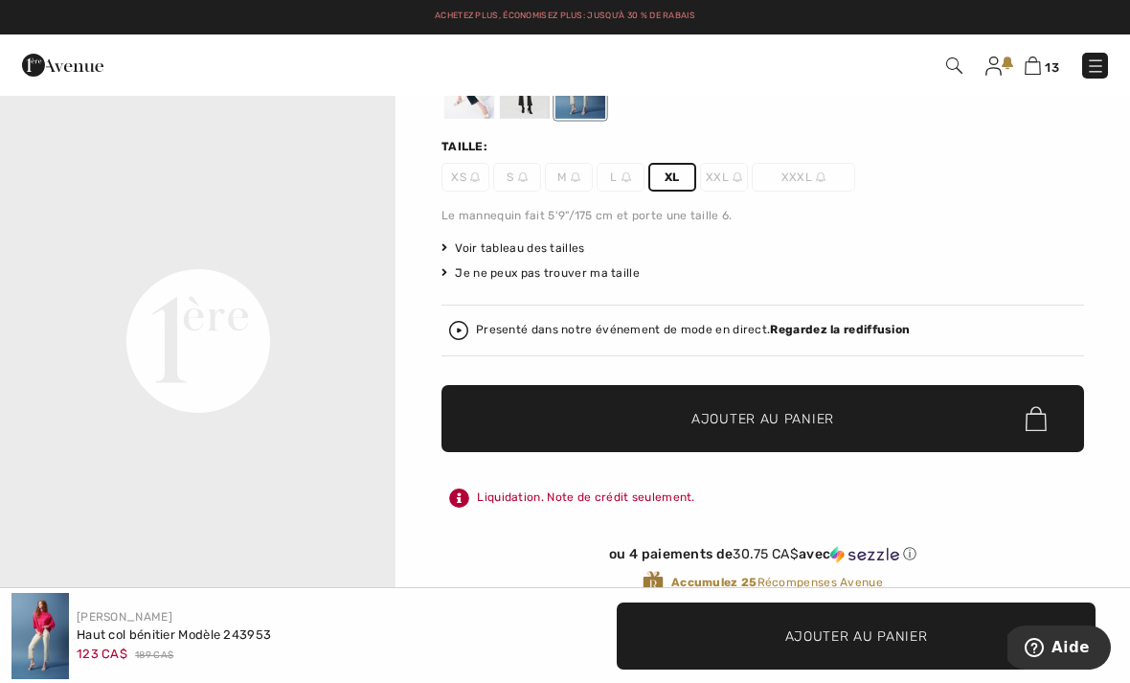
click at [1040, 63] on img at bounding box center [1032, 65] width 16 height 18
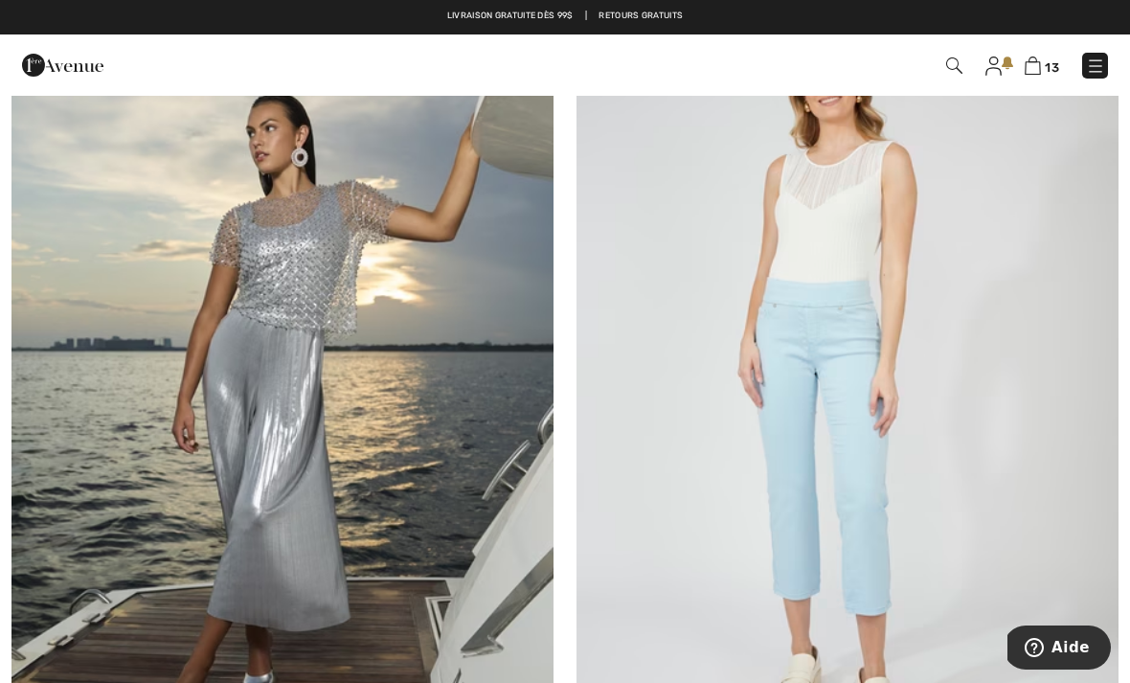
scroll to position [16107, 0]
